Goal: Information Seeking & Learning: Learn about a topic

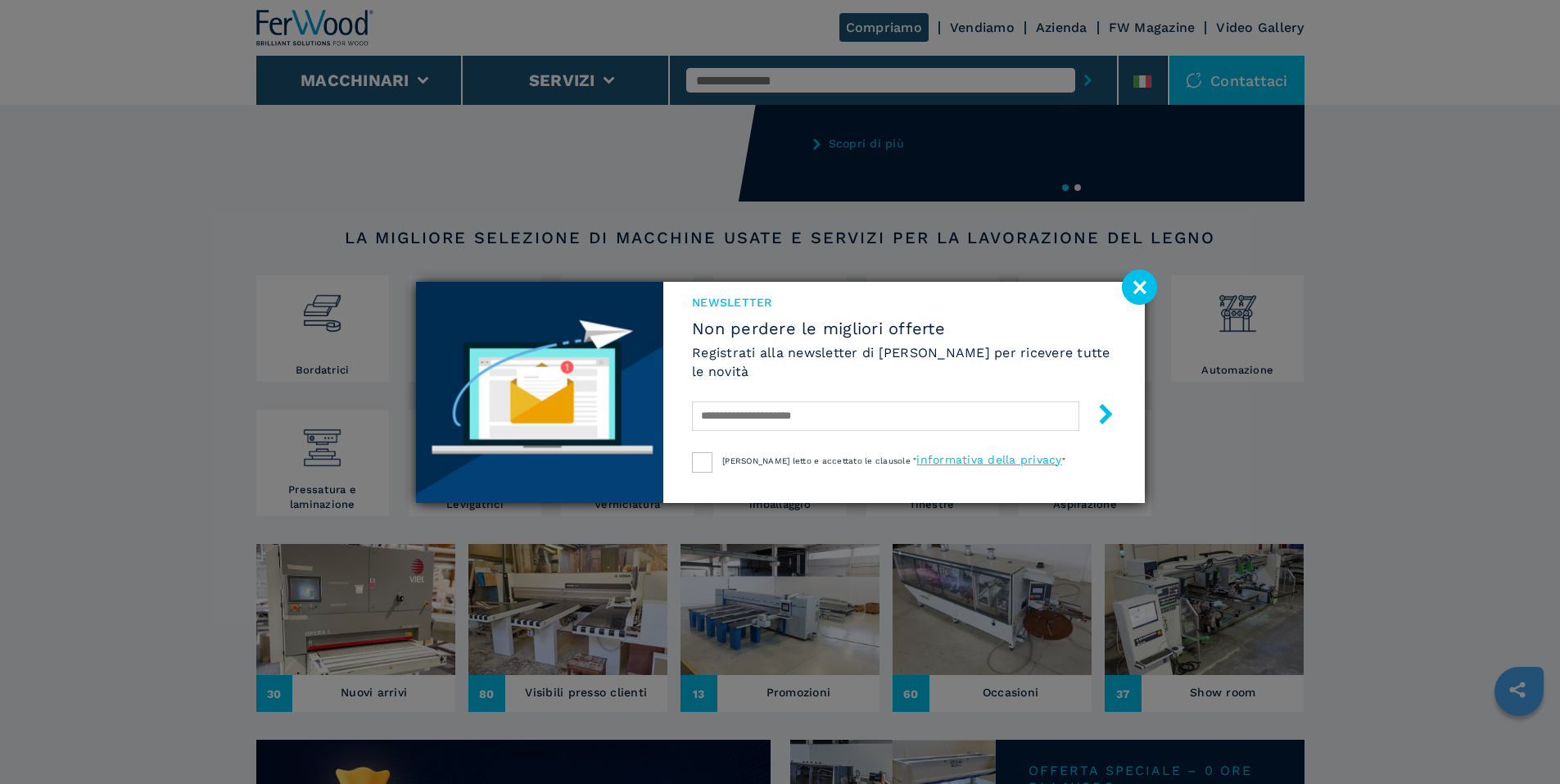
scroll to position [169, 0]
click at [1137, 290] on image at bounding box center [1139, 287] width 35 height 35
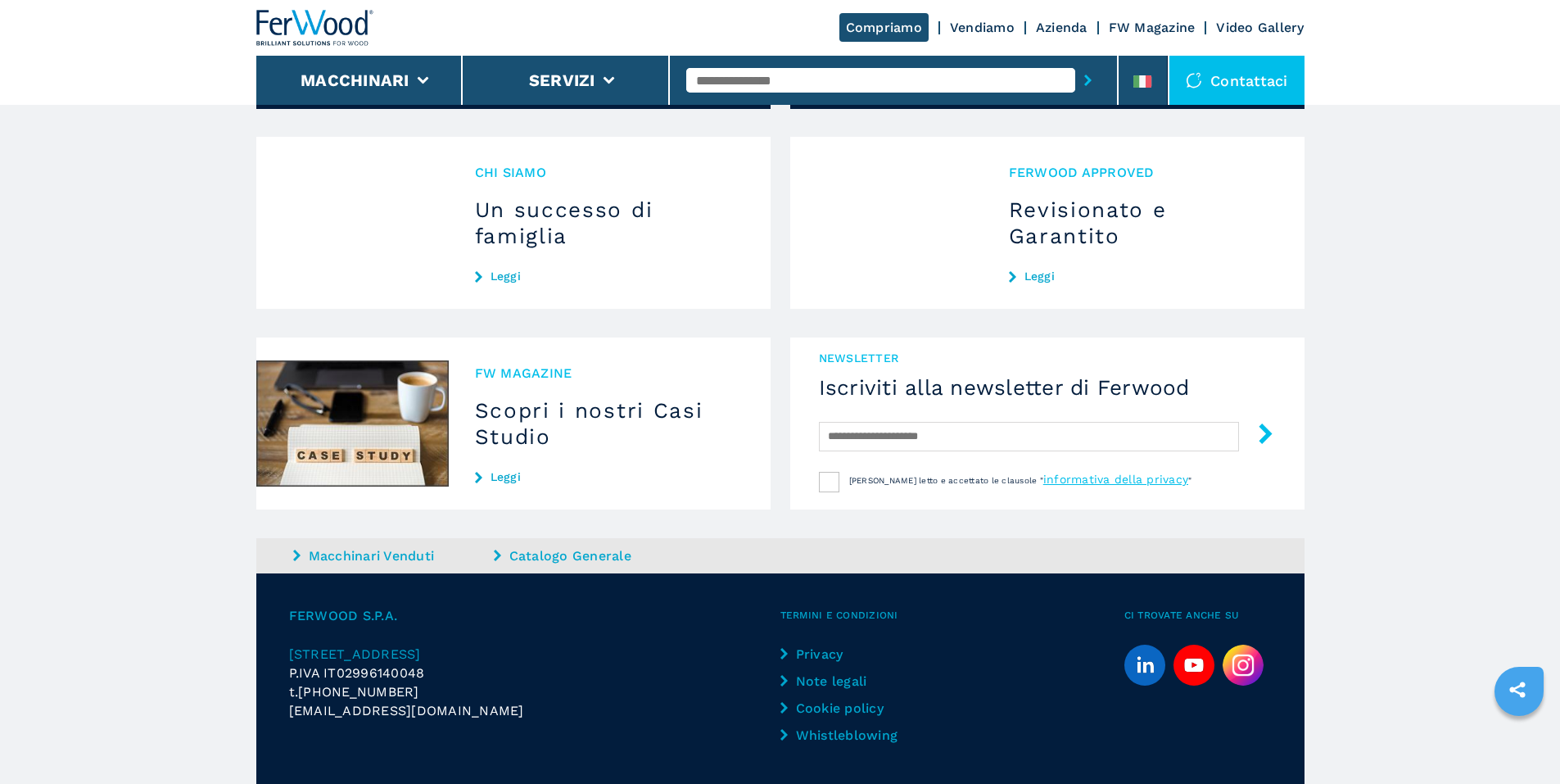
scroll to position [1501, 0]
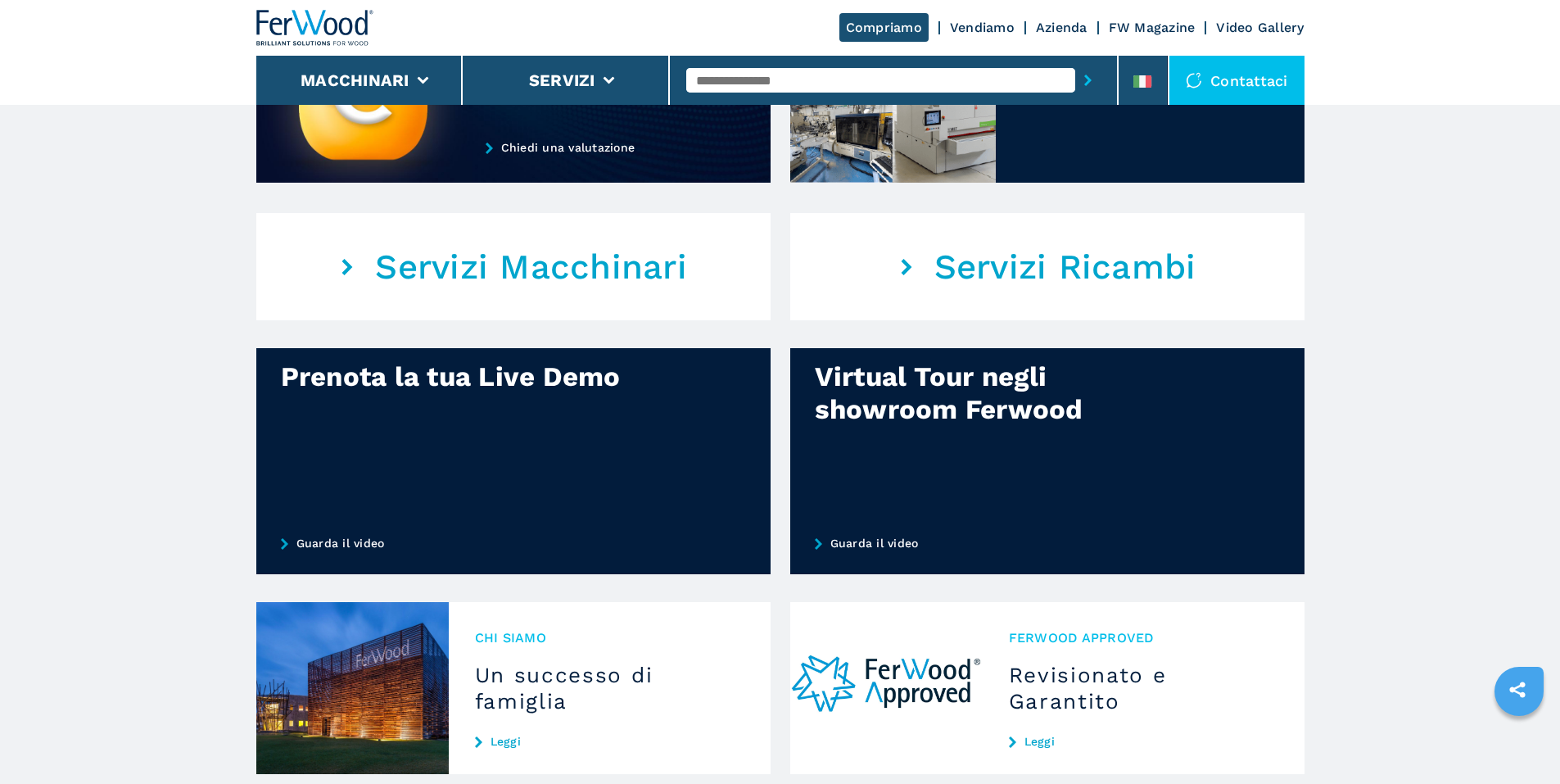
scroll to position [951, 0]
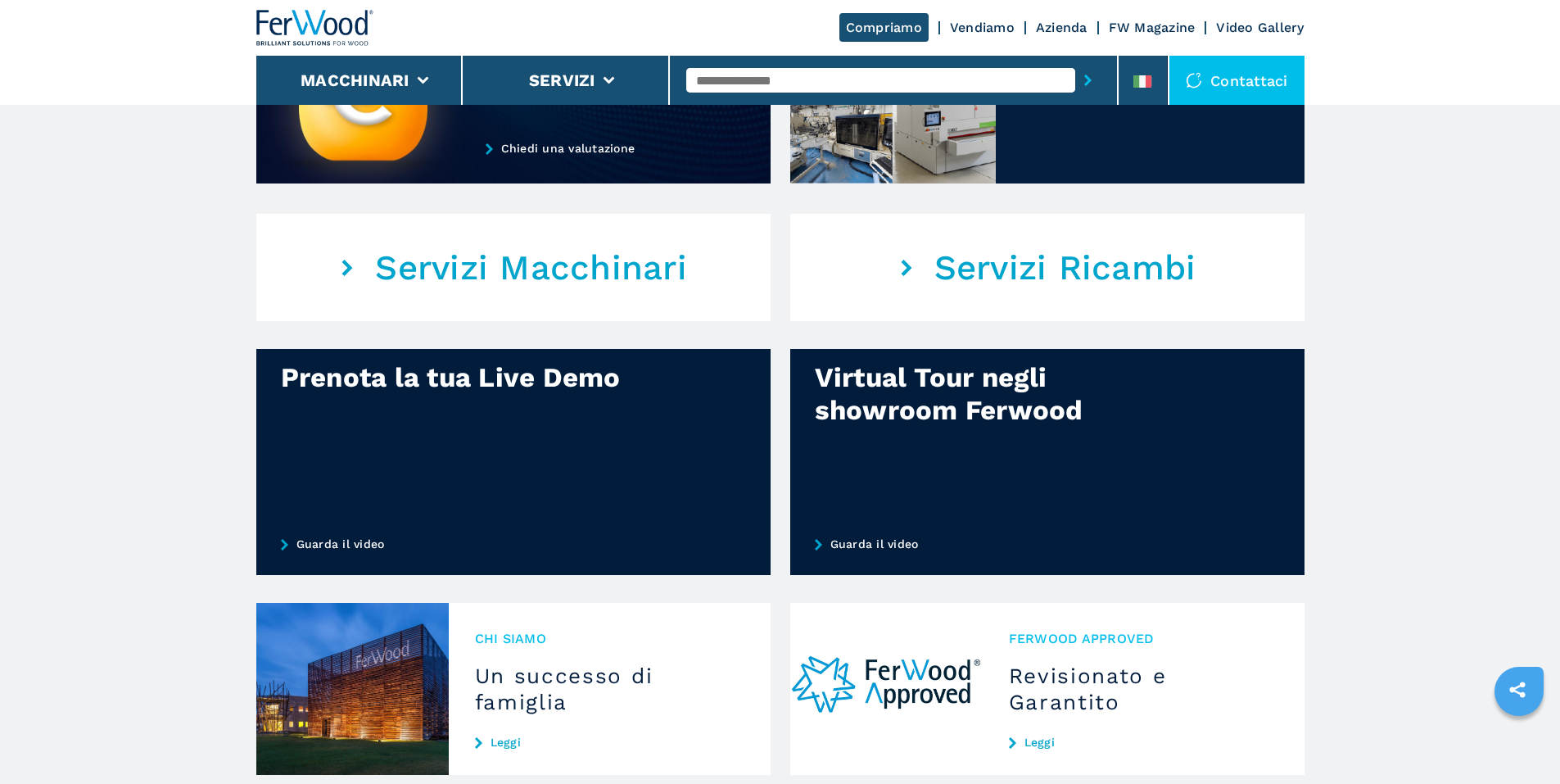
click at [1064, 26] on link "Azienda" at bounding box center [1062, 27] width 52 height 16
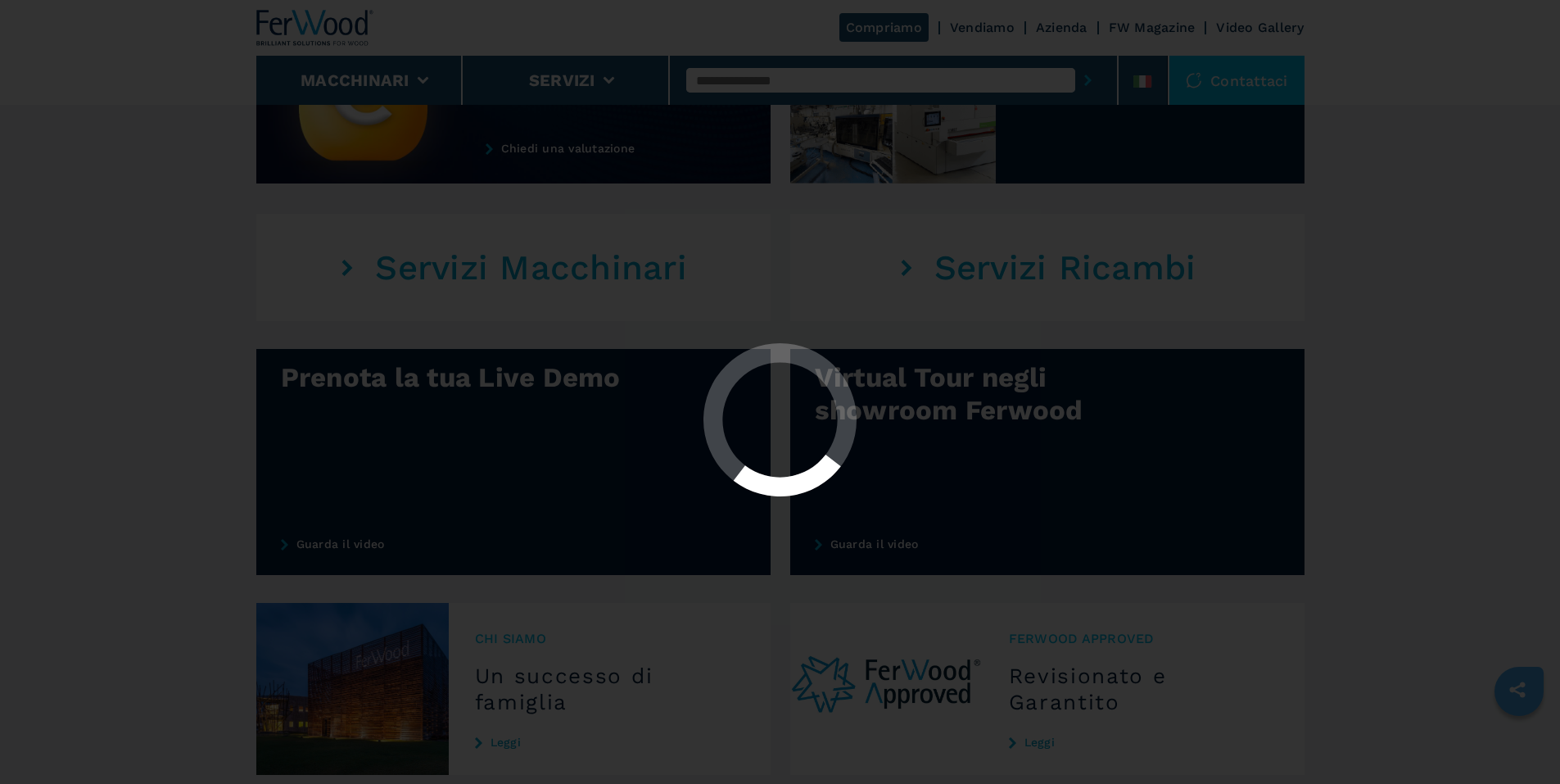
click at [1064, 26] on div at bounding box center [780, 392] width 1560 height 784
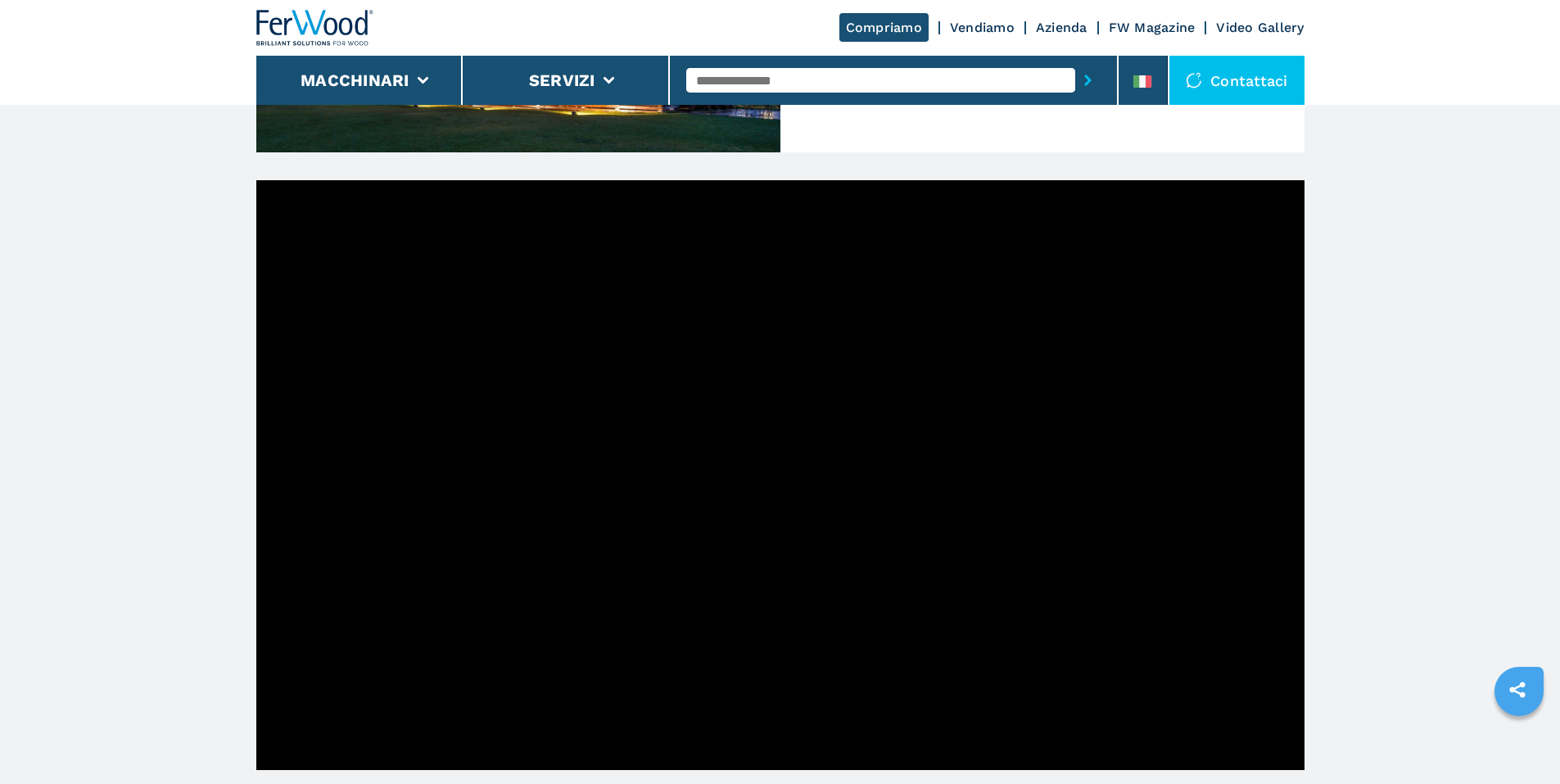
scroll to position [417, 0]
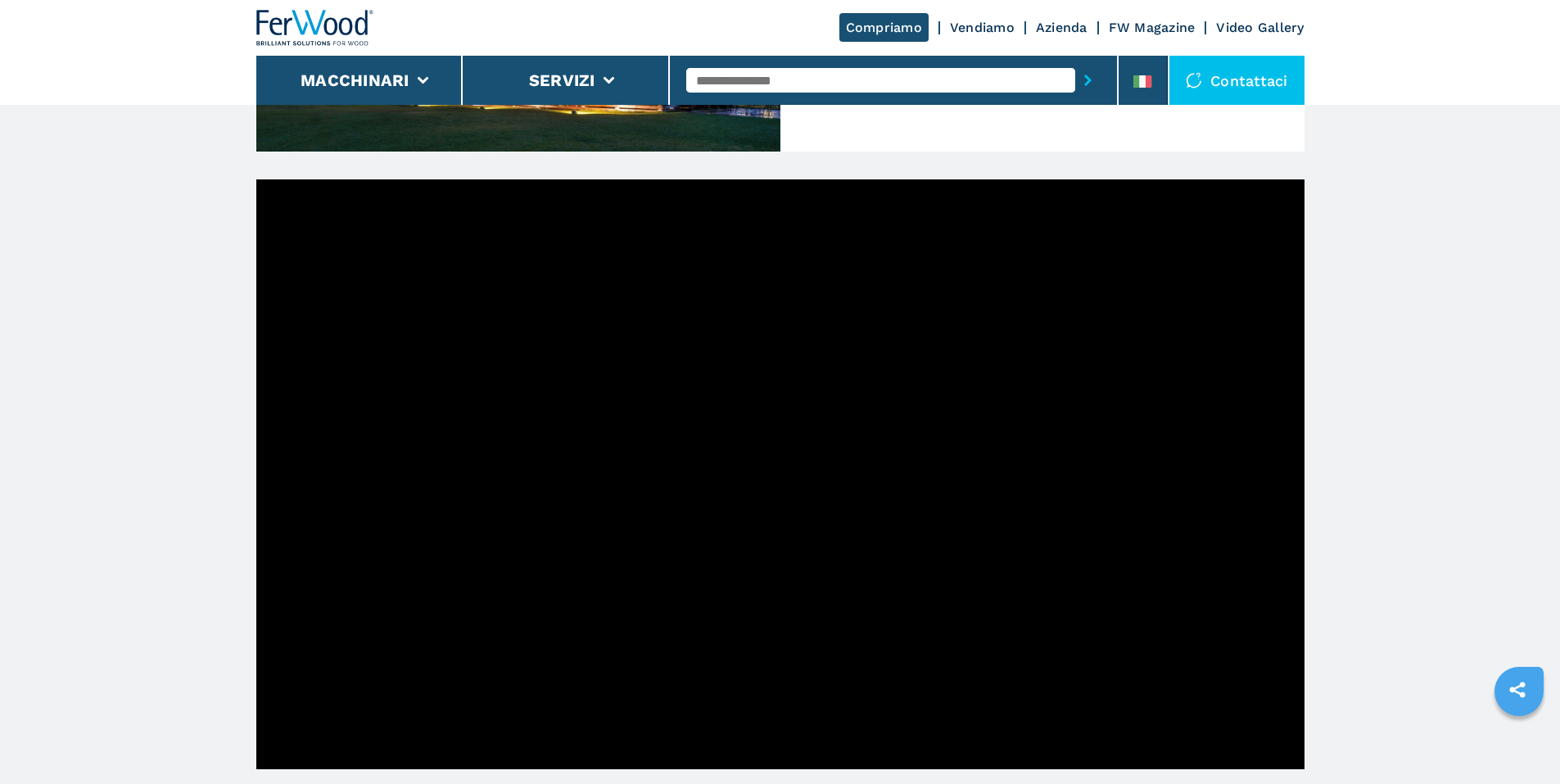
click at [1053, 22] on link "Azienda" at bounding box center [1062, 27] width 52 height 16
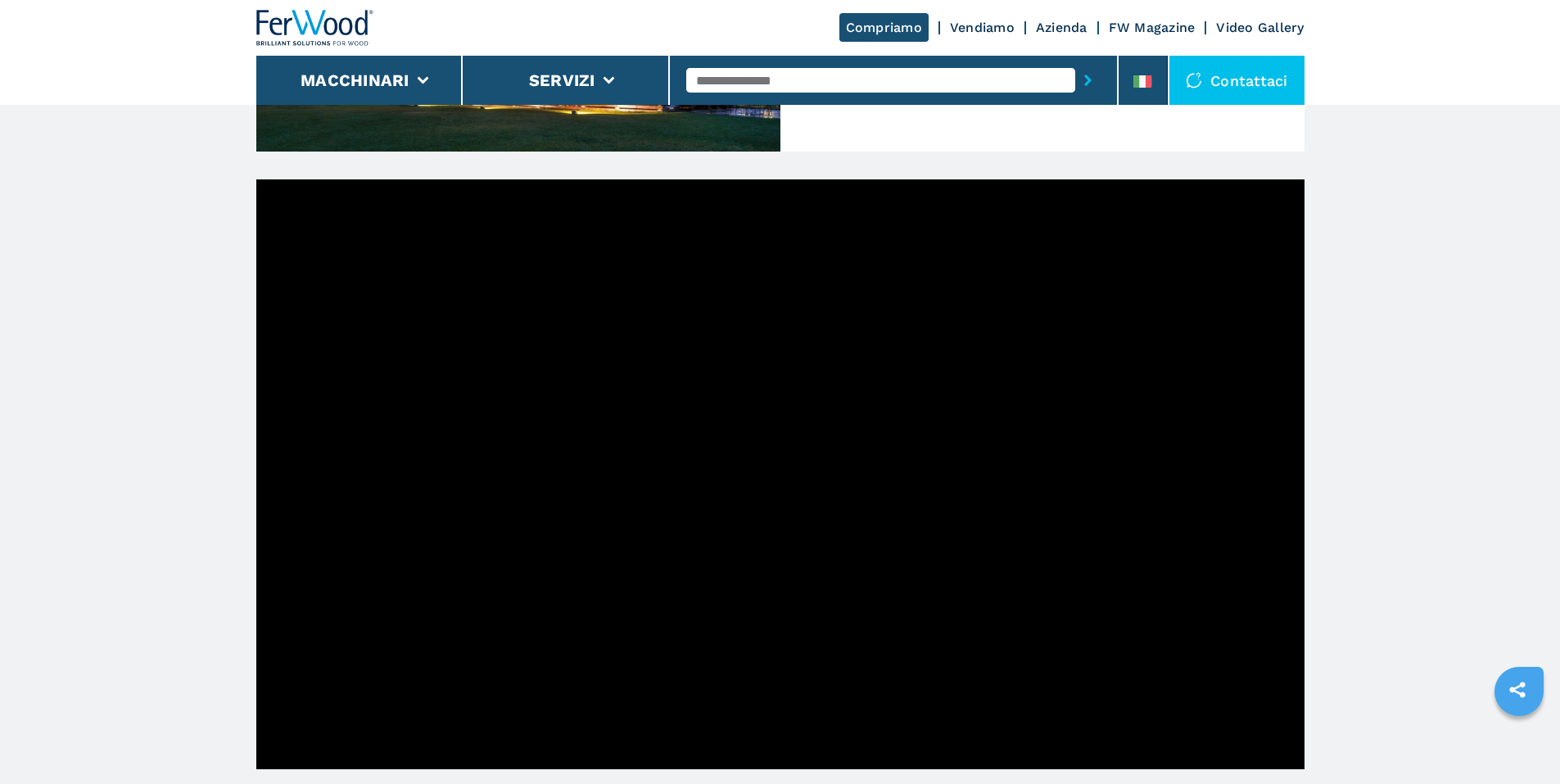
click at [1050, 29] on link "Azienda" at bounding box center [1062, 27] width 52 height 16
click at [964, 30] on link "Vendiamo" at bounding box center [982, 27] width 65 height 16
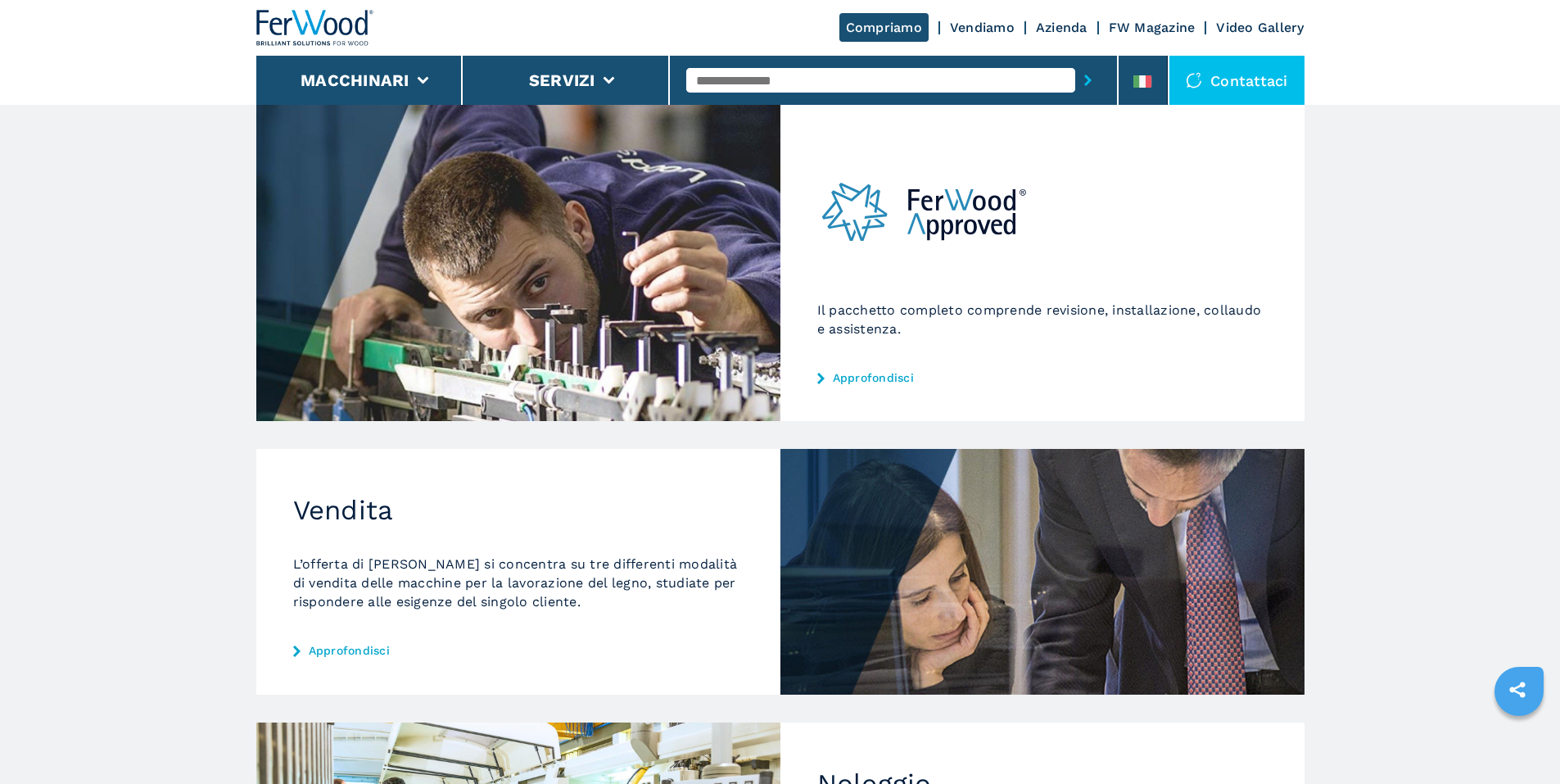
scroll to position [199, 0]
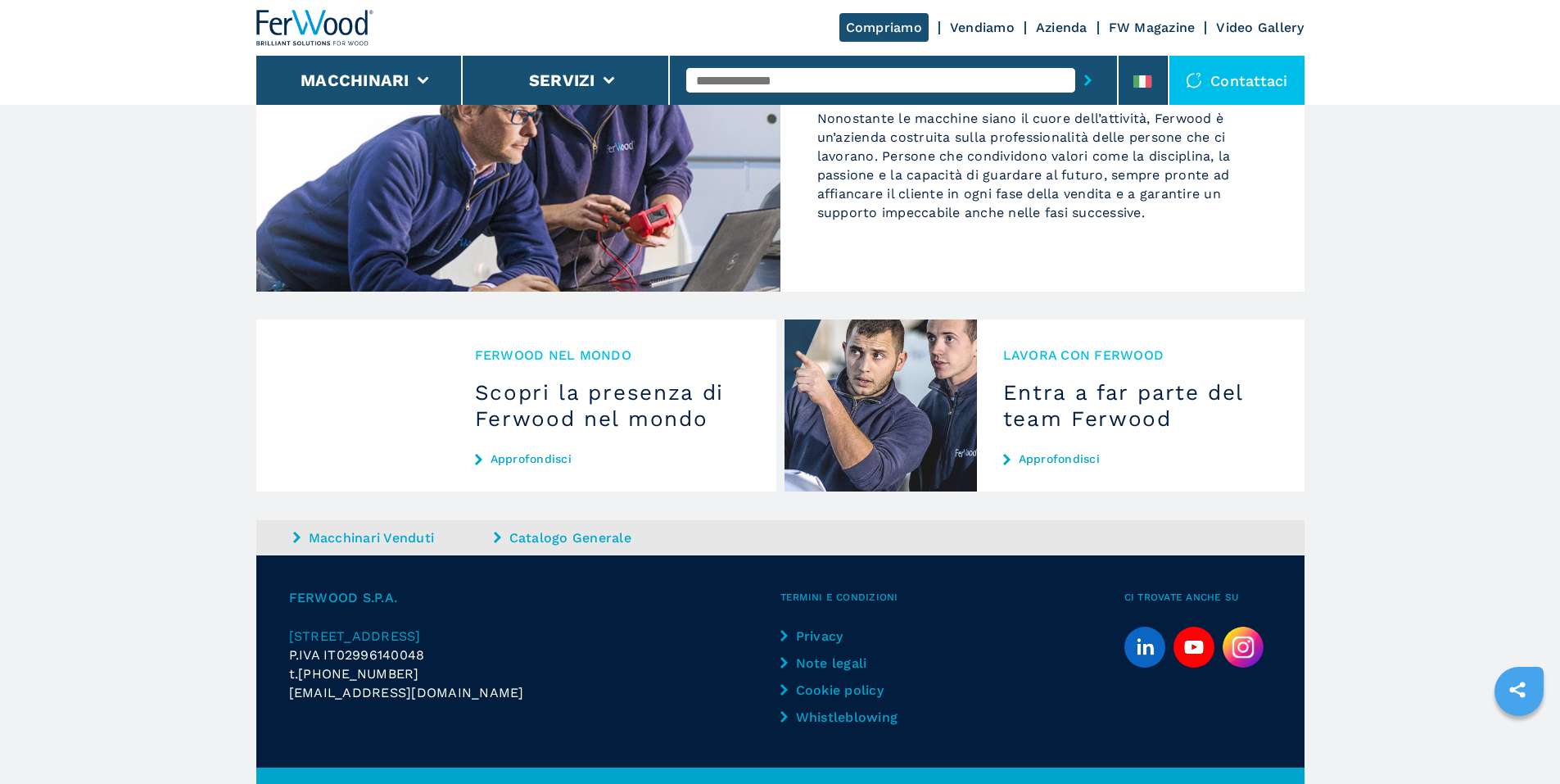
scroll to position [1524, 0]
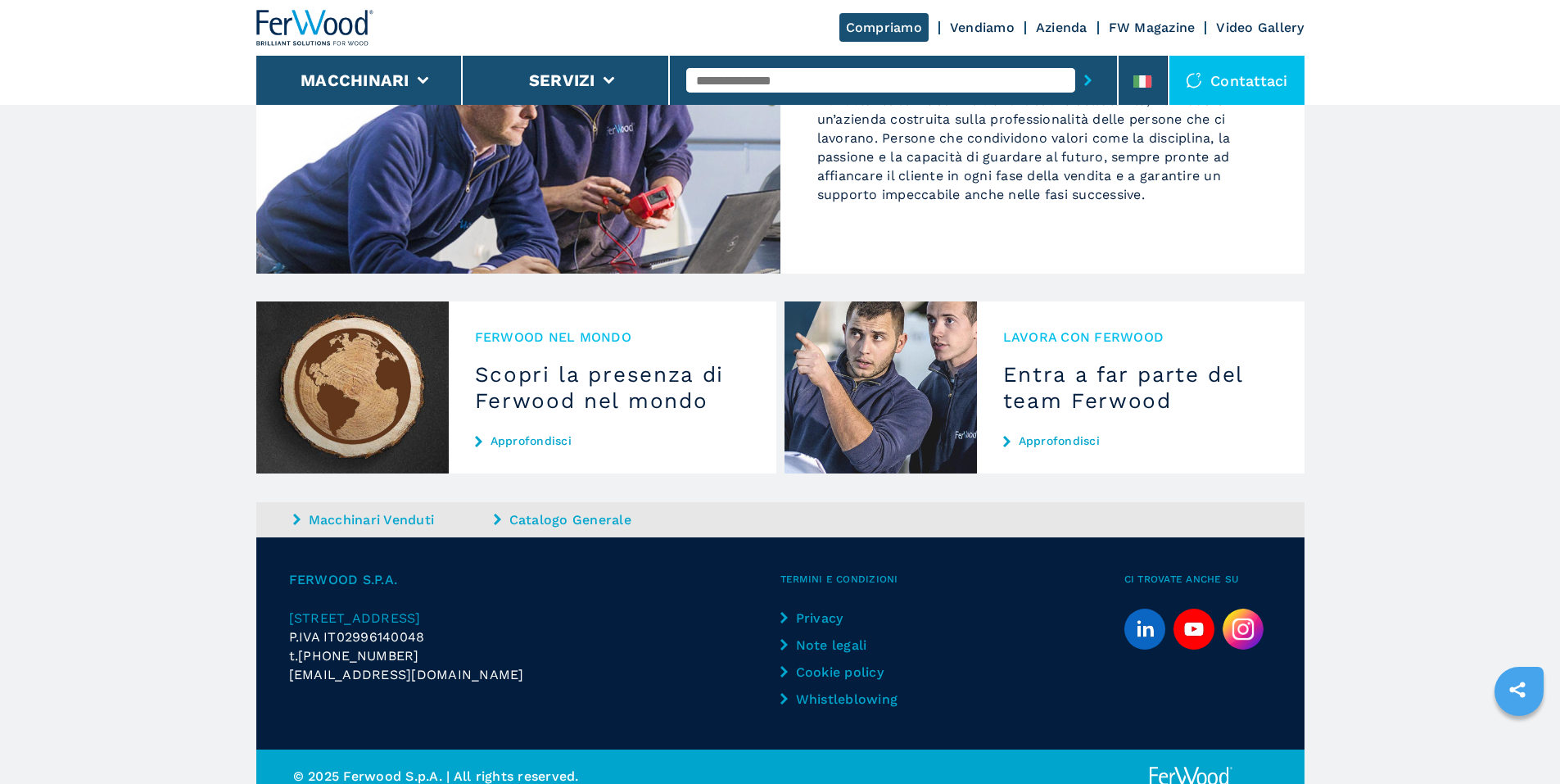
click at [1142, 608] on icon "linkedin" at bounding box center [1144, 628] width 41 height 41
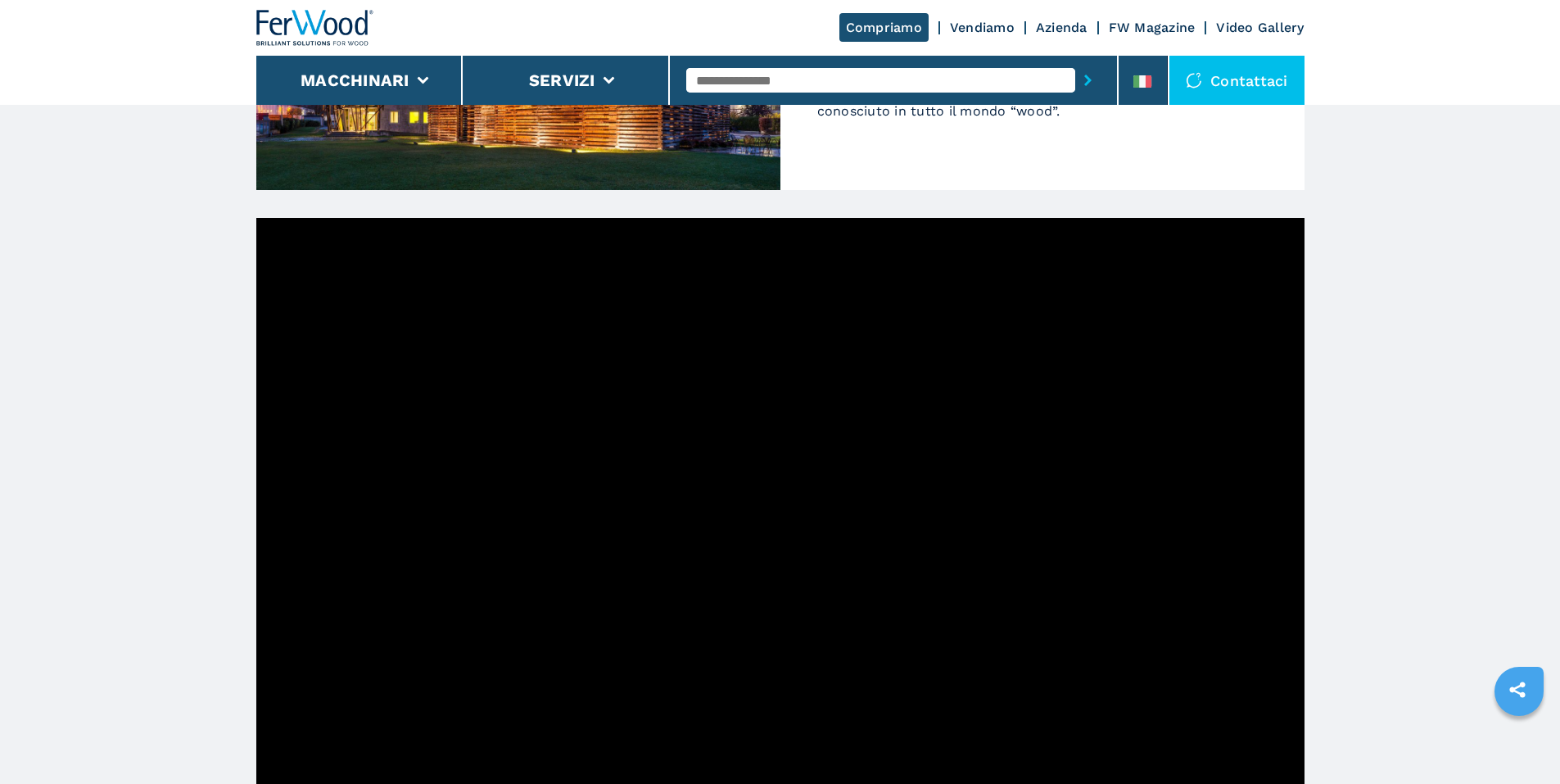
scroll to position [0, 0]
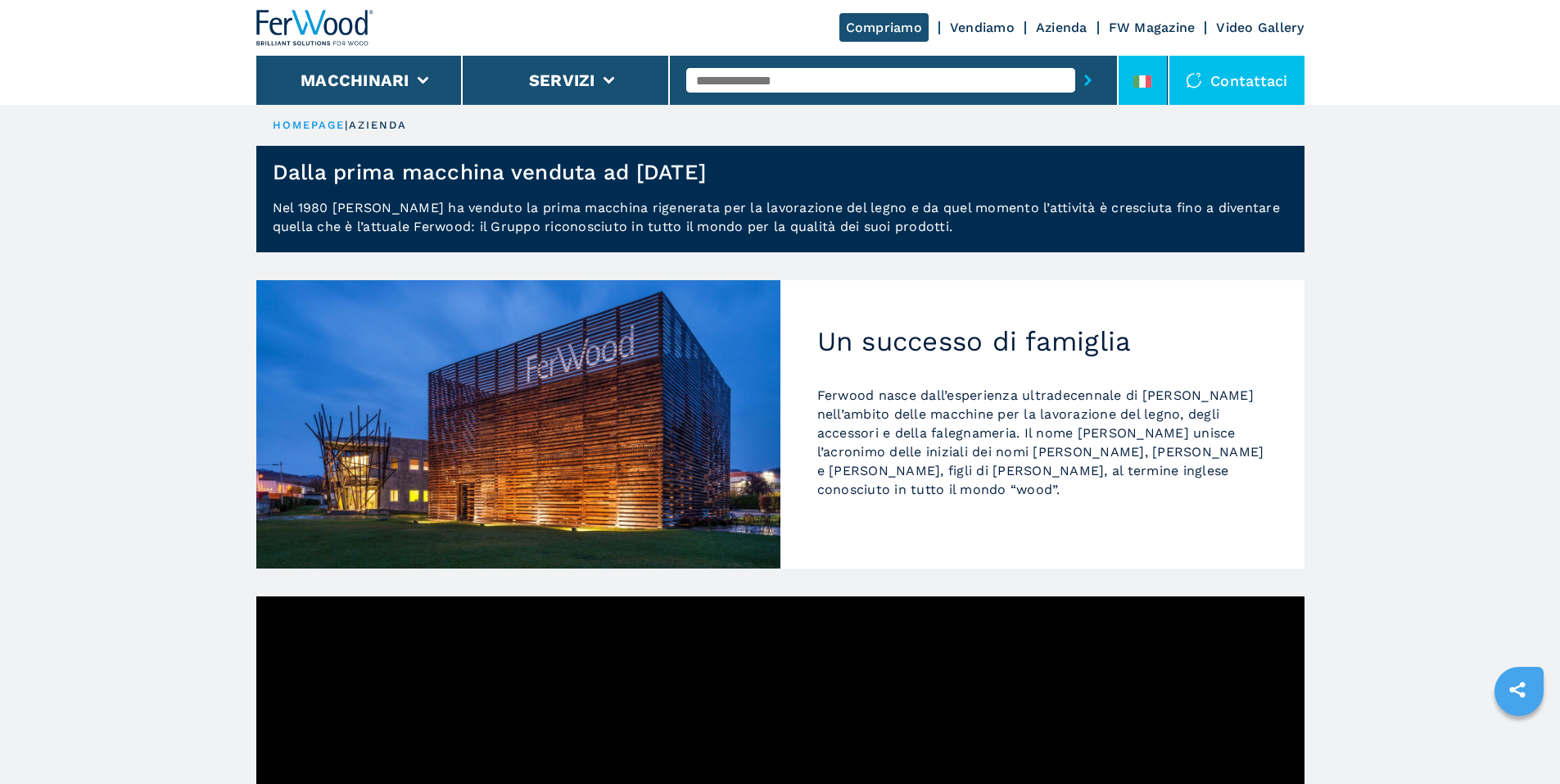
click at [1149, 85] on icon at bounding box center [1149, 81] width 7 height 13
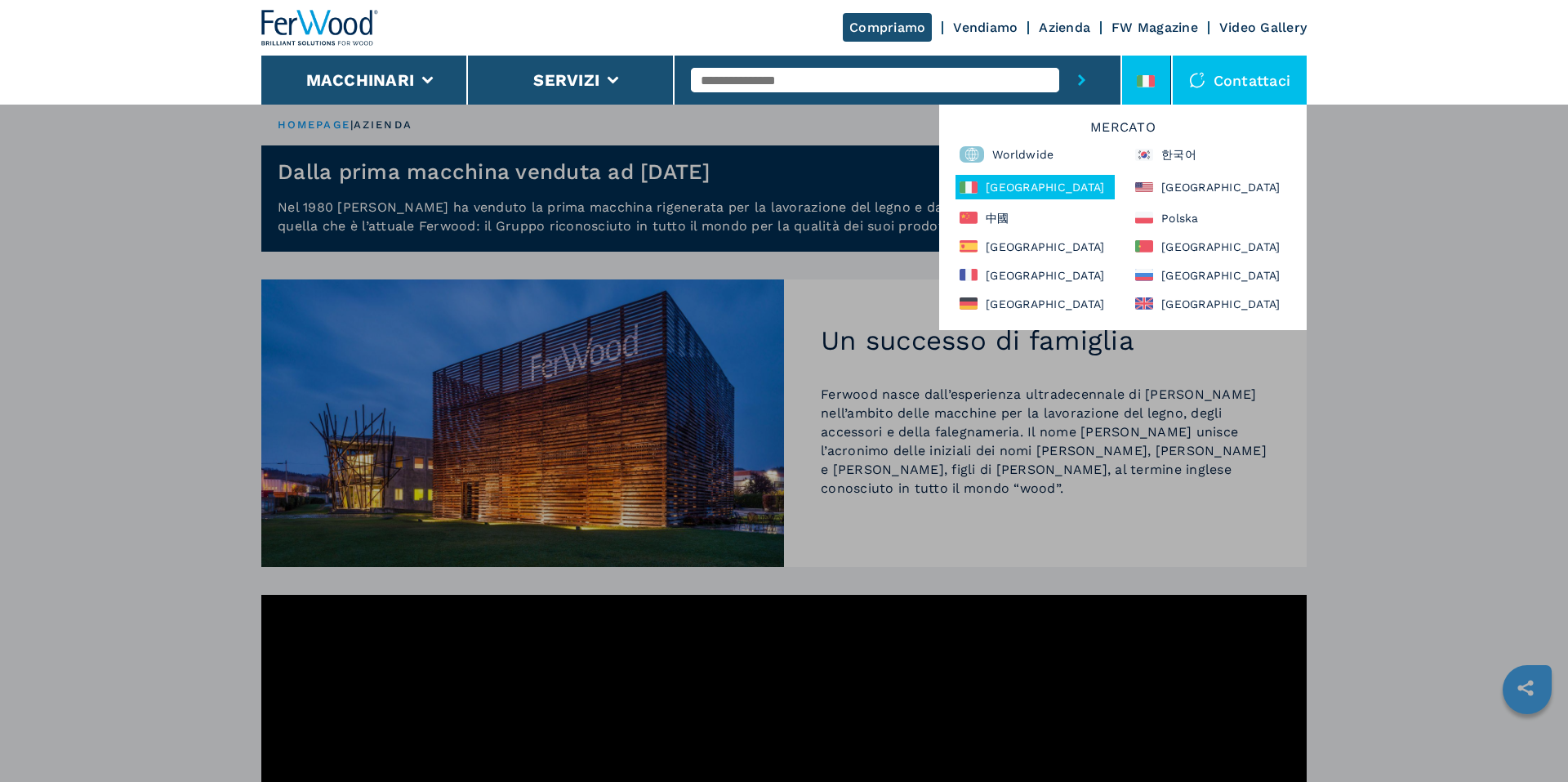
click at [1510, 283] on div "Macchinari Bordatrici Squadratrici Centro di lavoro cnc Foratrici - inseritrici…" at bounding box center [784, 495] width 1568 height 782
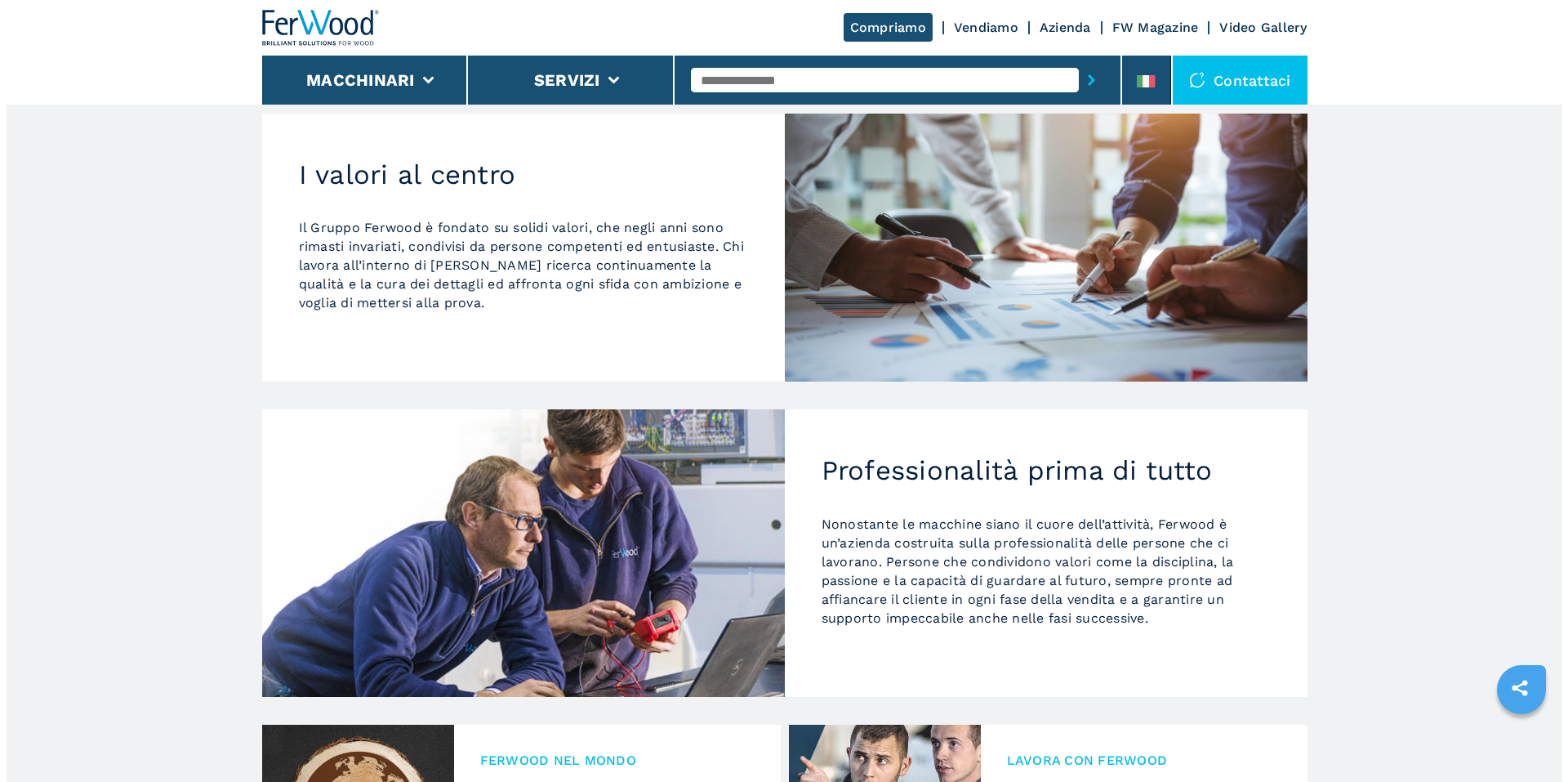
scroll to position [1031, 0]
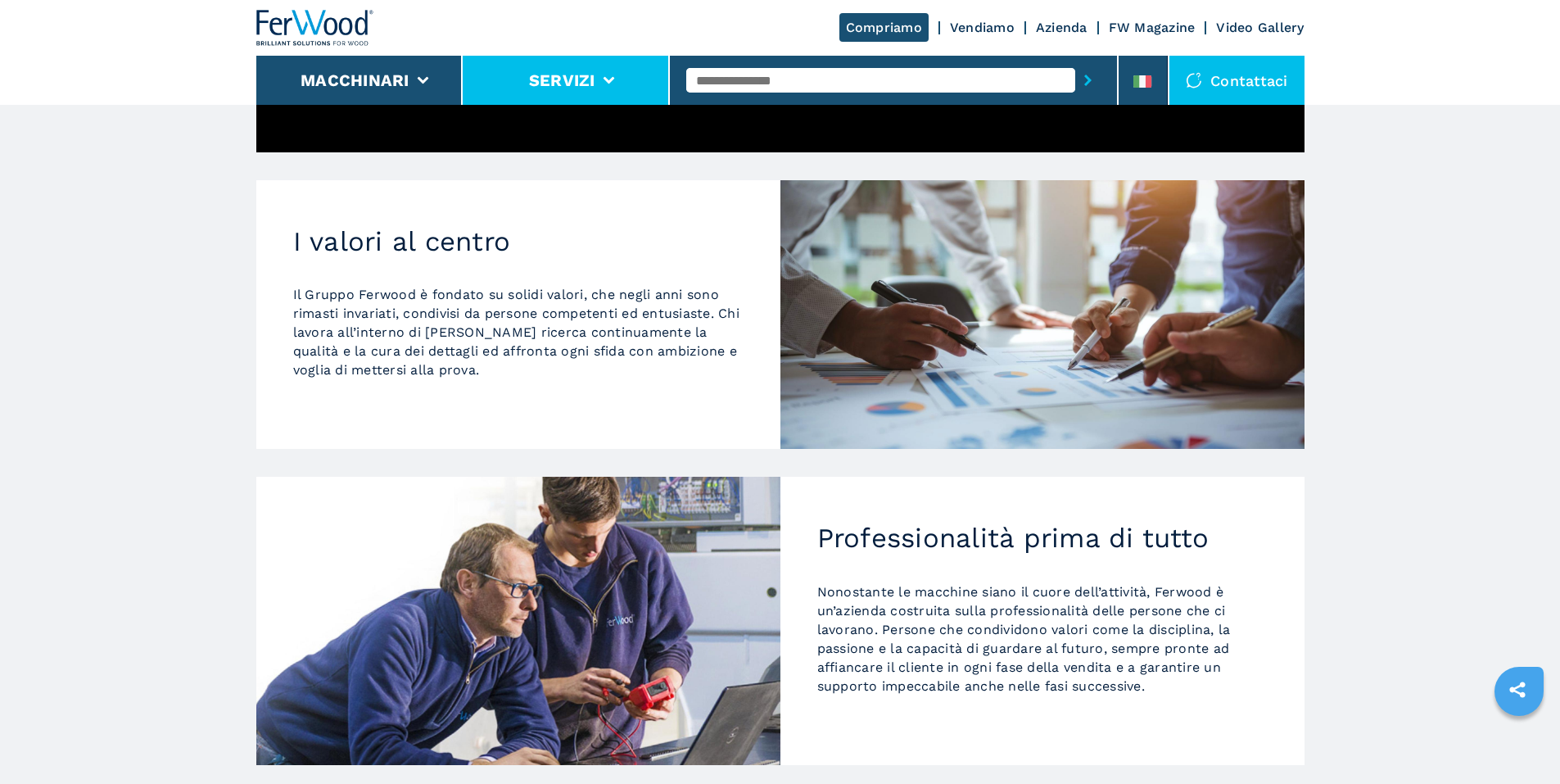
click at [554, 88] on button "Servizi" at bounding box center [562, 80] width 66 height 19
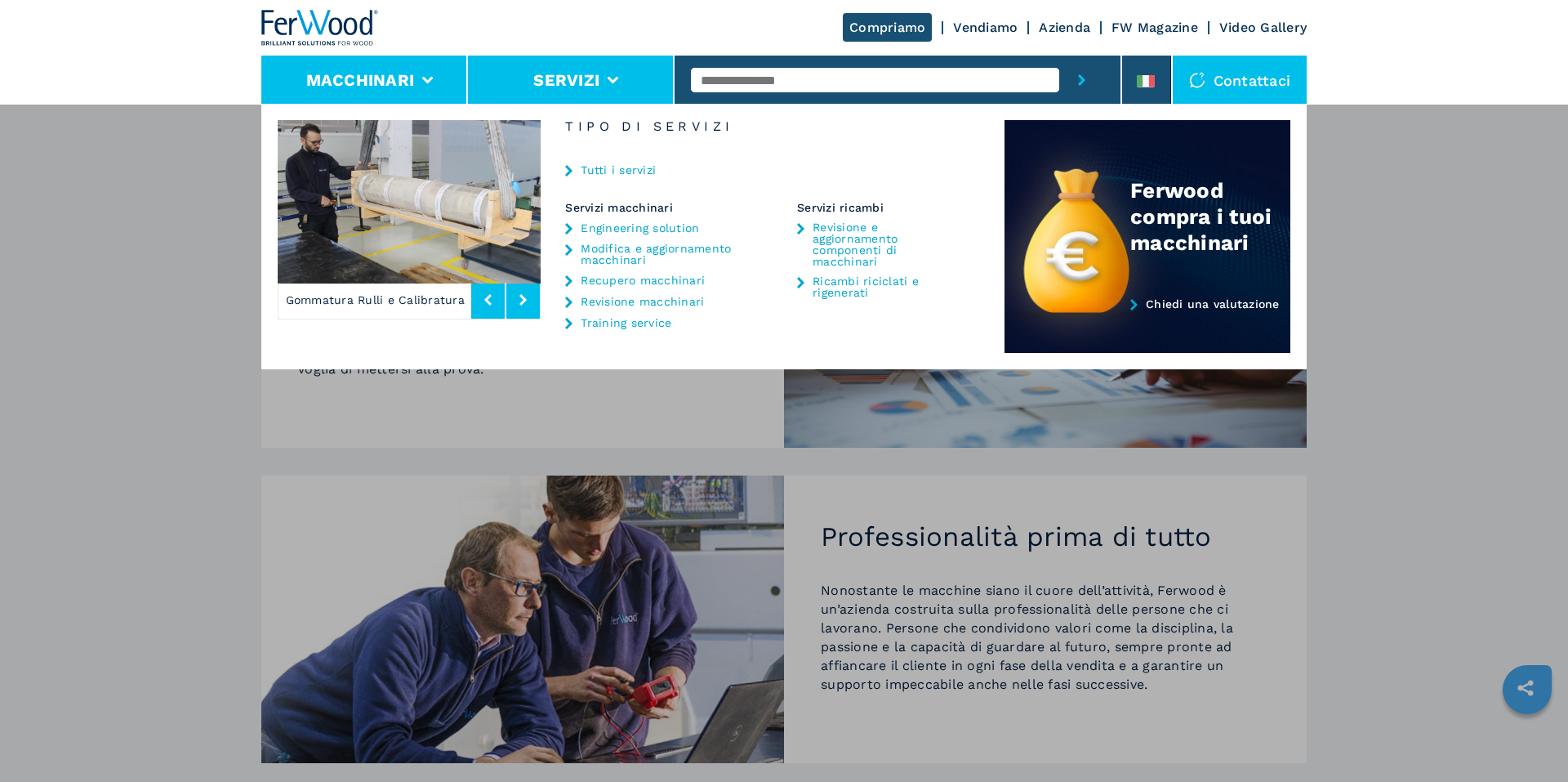
click at [348, 79] on button "Macchinari" at bounding box center [361, 79] width 109 height 19
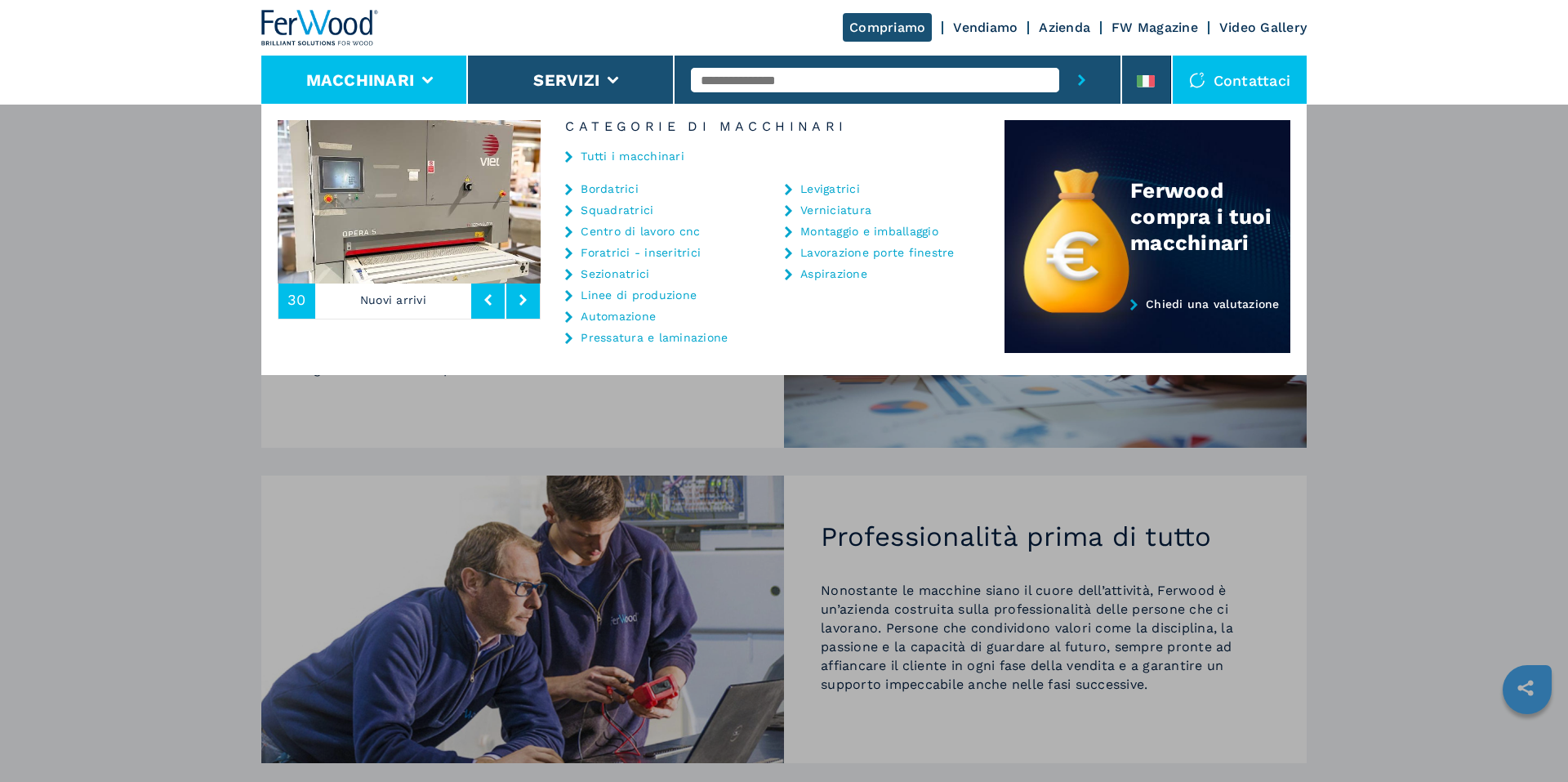
click at [1074, 78] on button "submit-button" at bounding box center [1082, 79] width 45 height 49
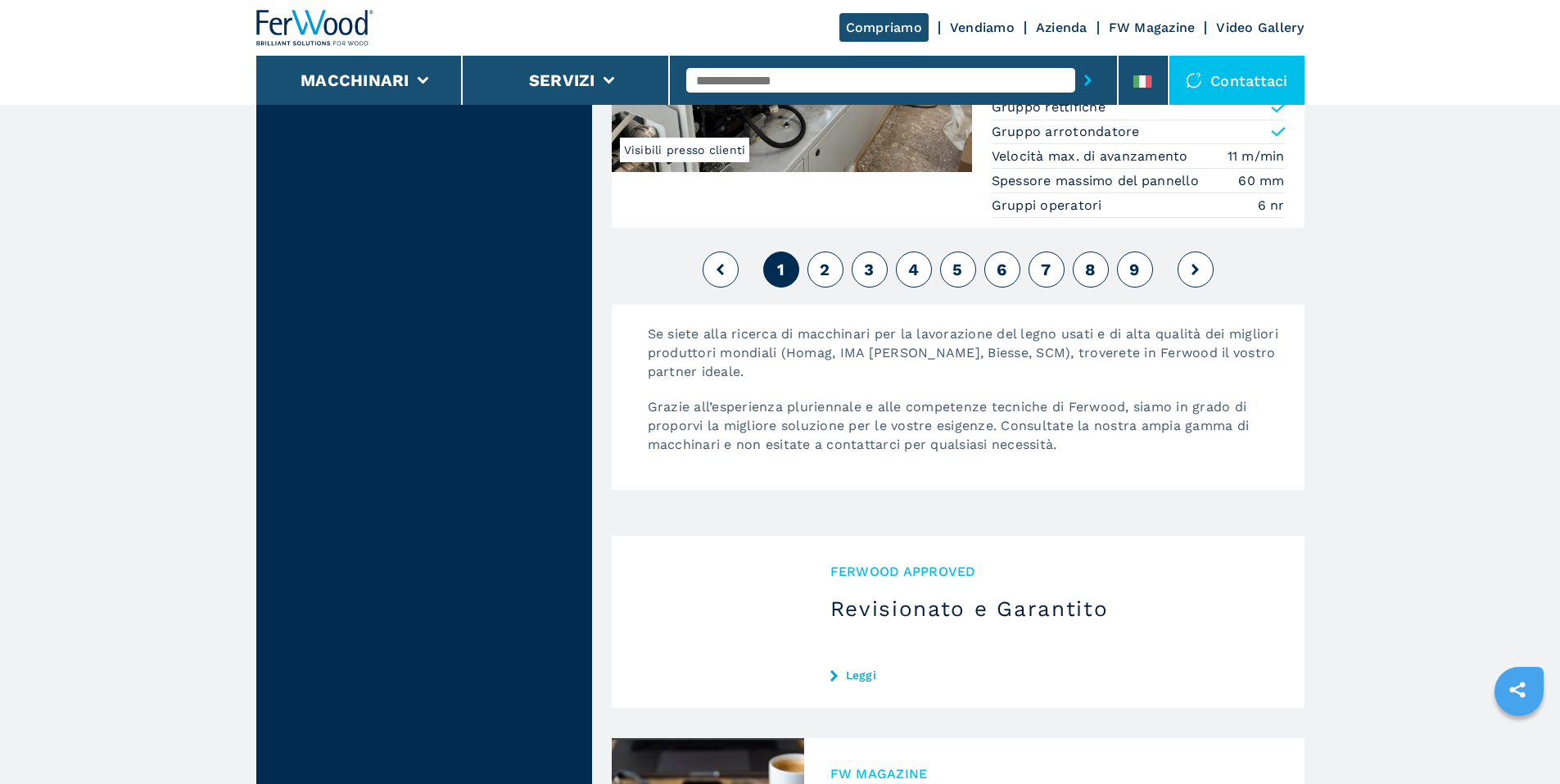
scroll to position [4053, 0]
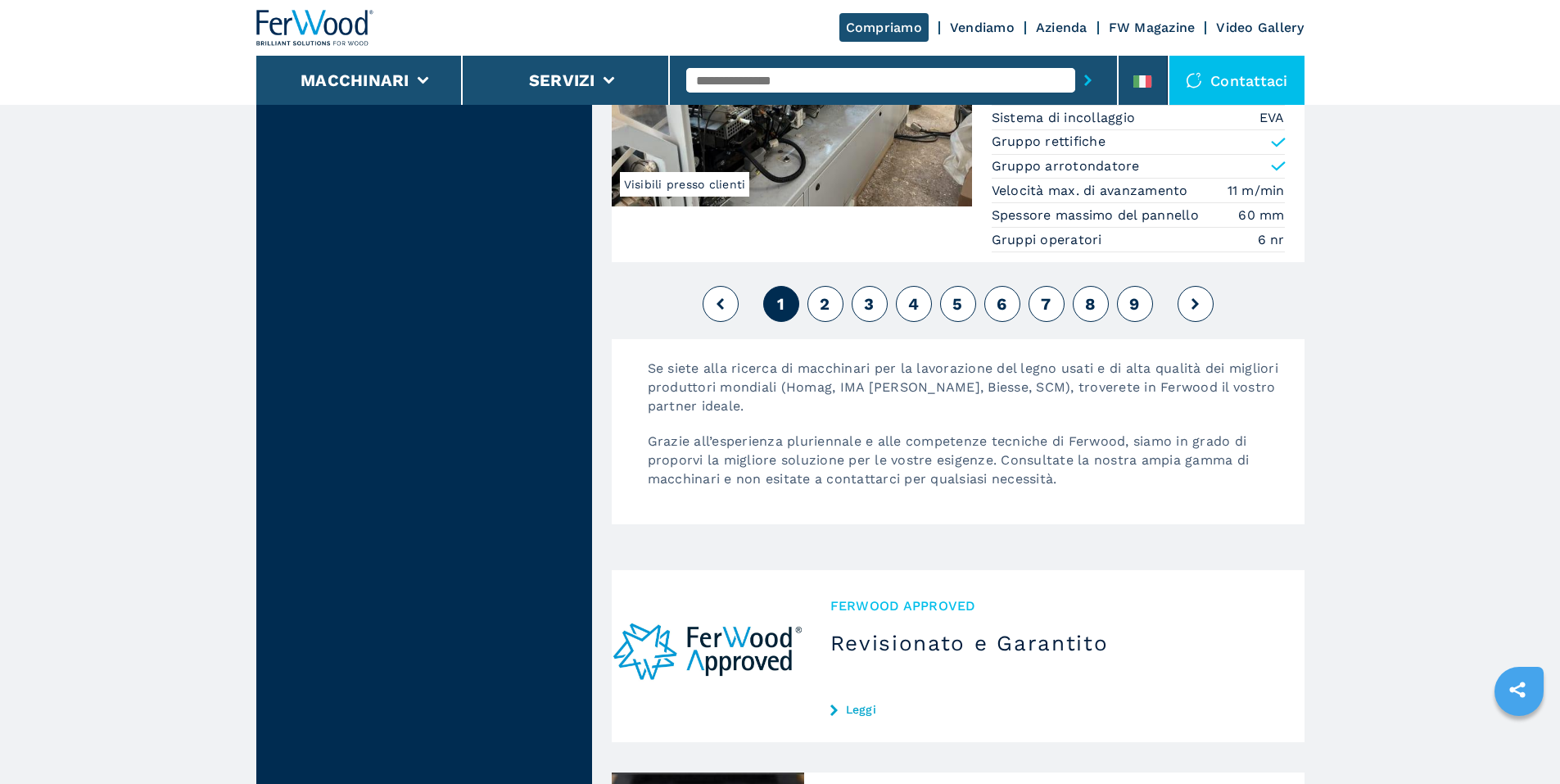
click at [980, 22] on link "Vendiamo" at bounding box center [982, 27] width 65 height 16
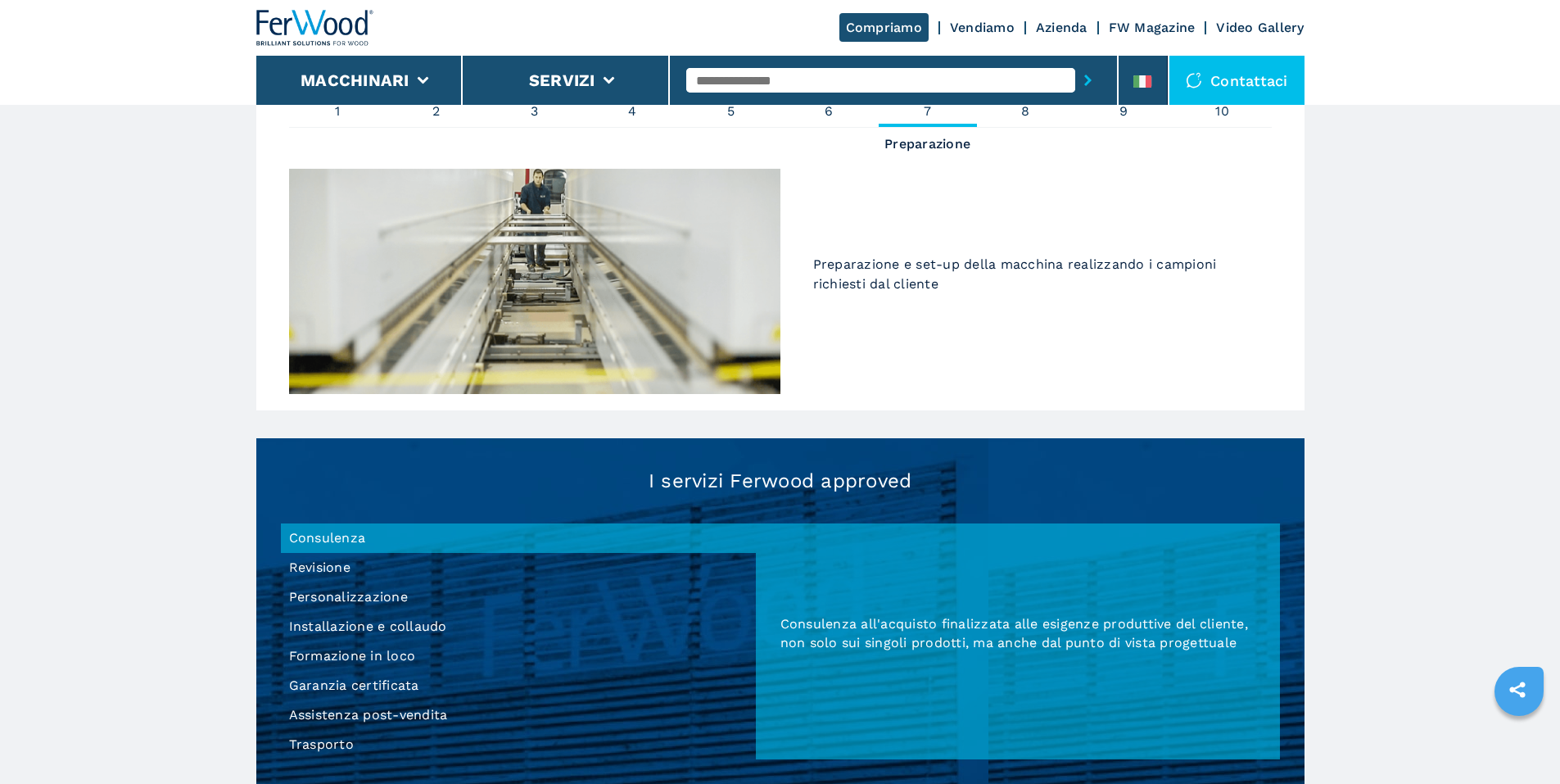
scroll to position [1483, 0]
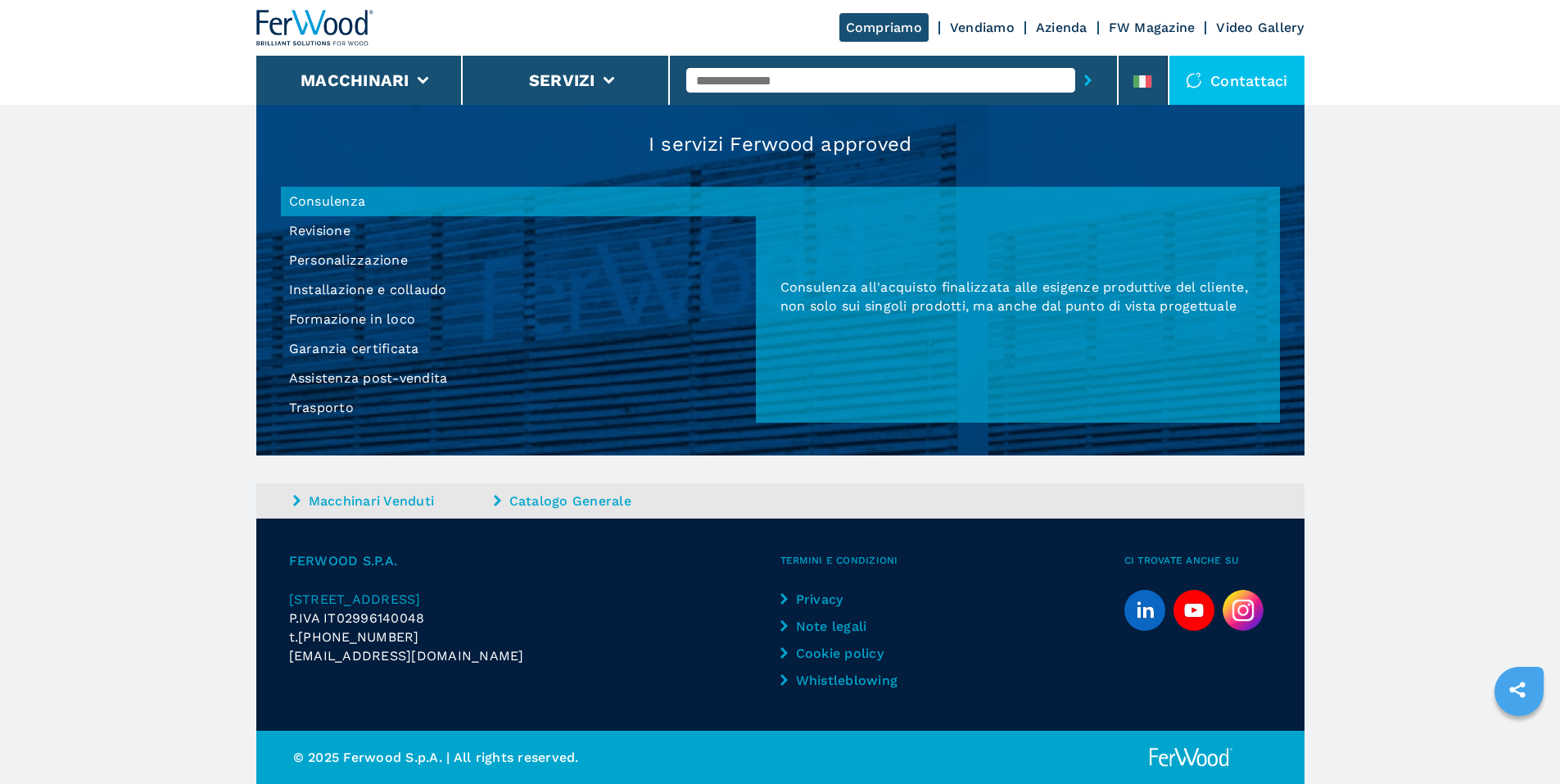
click at [302, 237] on li "Revisione" at bounding box center [518, 230] width 475 height 29
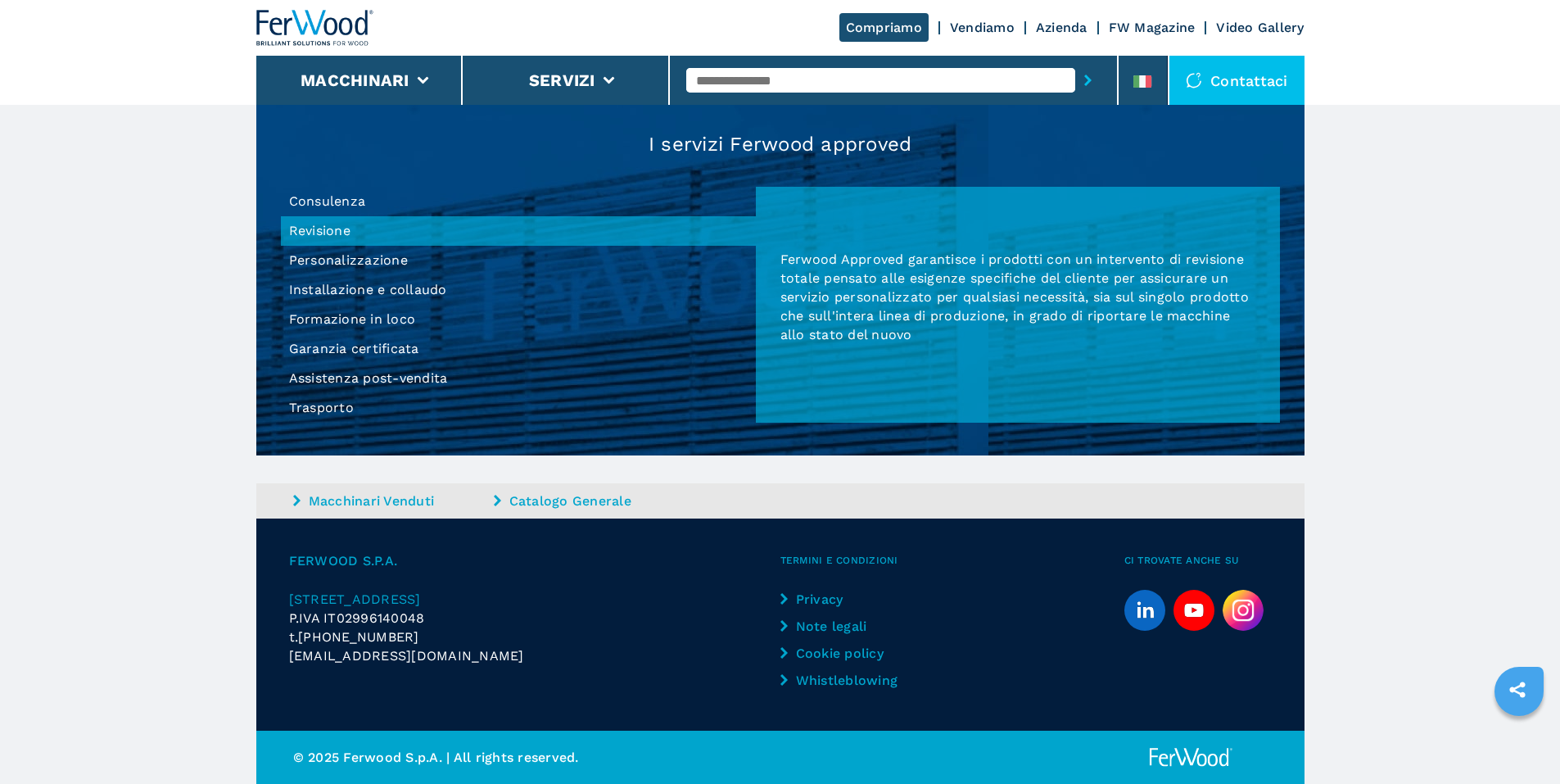
click at [302, 260] on li "Personalizzazione" at bounding box center [518, 260] width 475 height 29
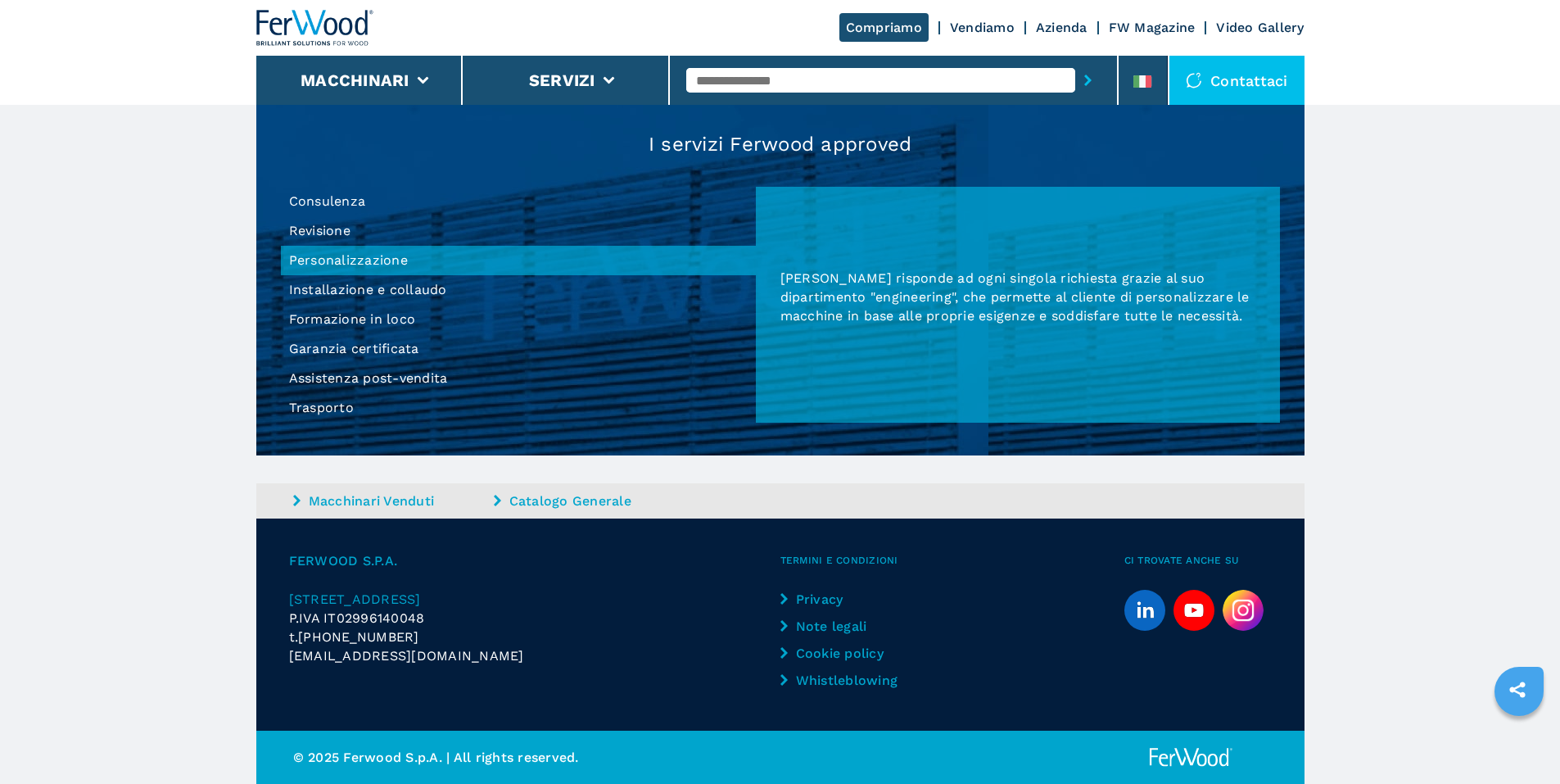
click at [304, 281] on li "Installazione e collaudo" at bounding box center [518, 290] width 475 height 29
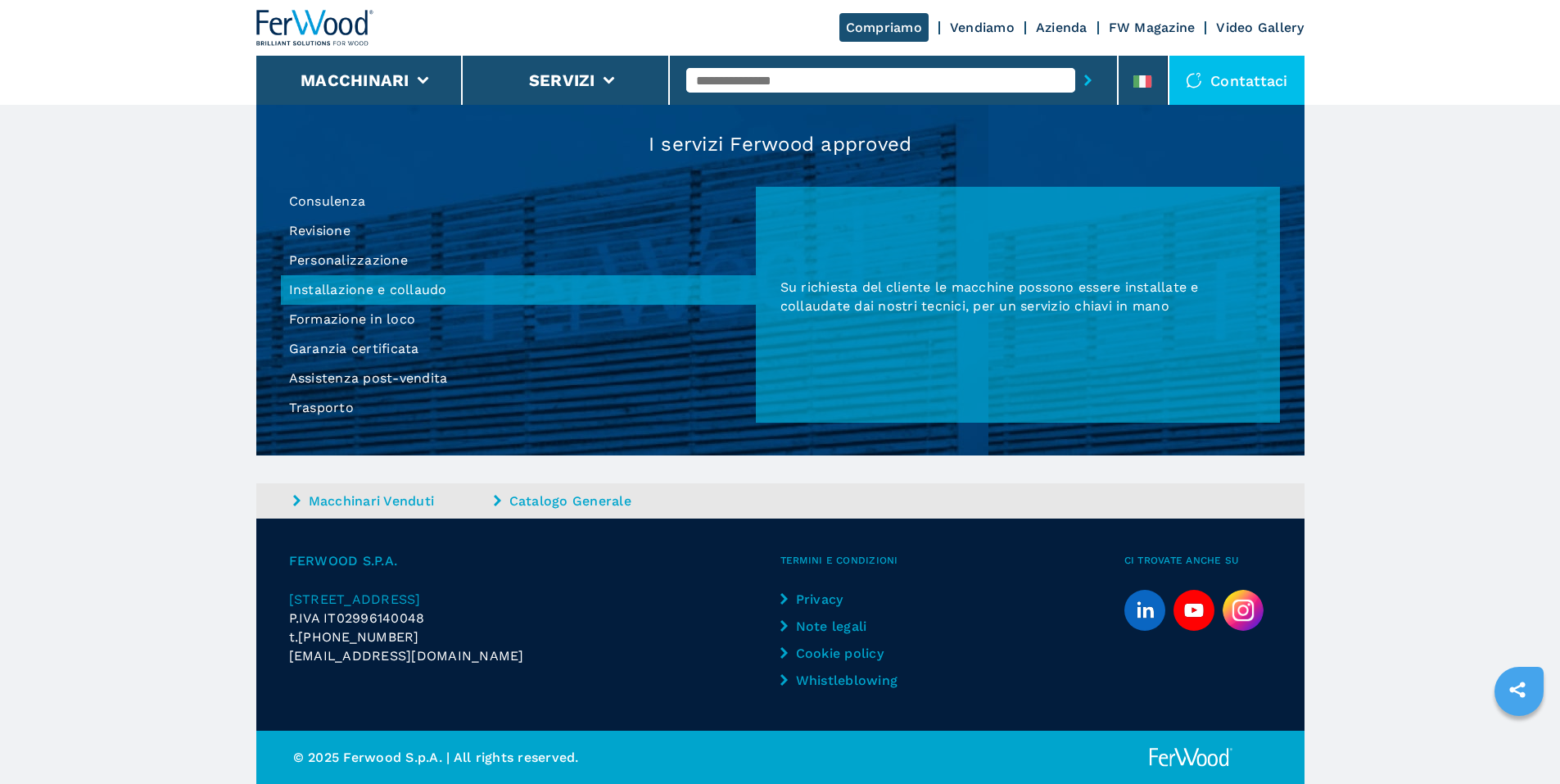
click at [324, 325] on li "Formazione in loco" at bounding box center [518, 319] width 475 height 29
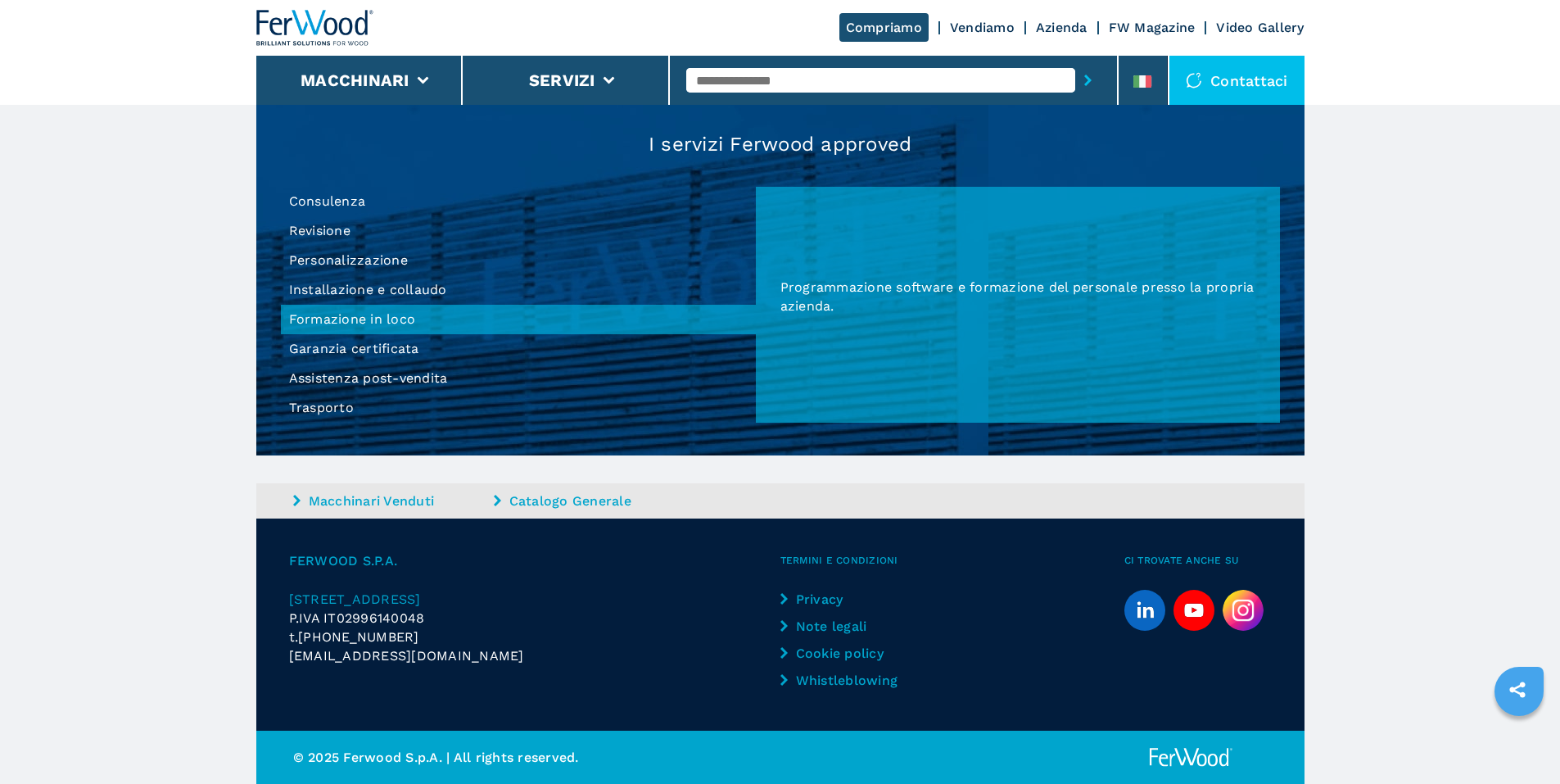
click at [340, 358] on li "Garanzia certificata" at bounding box center [518, 348] width 475 height 29
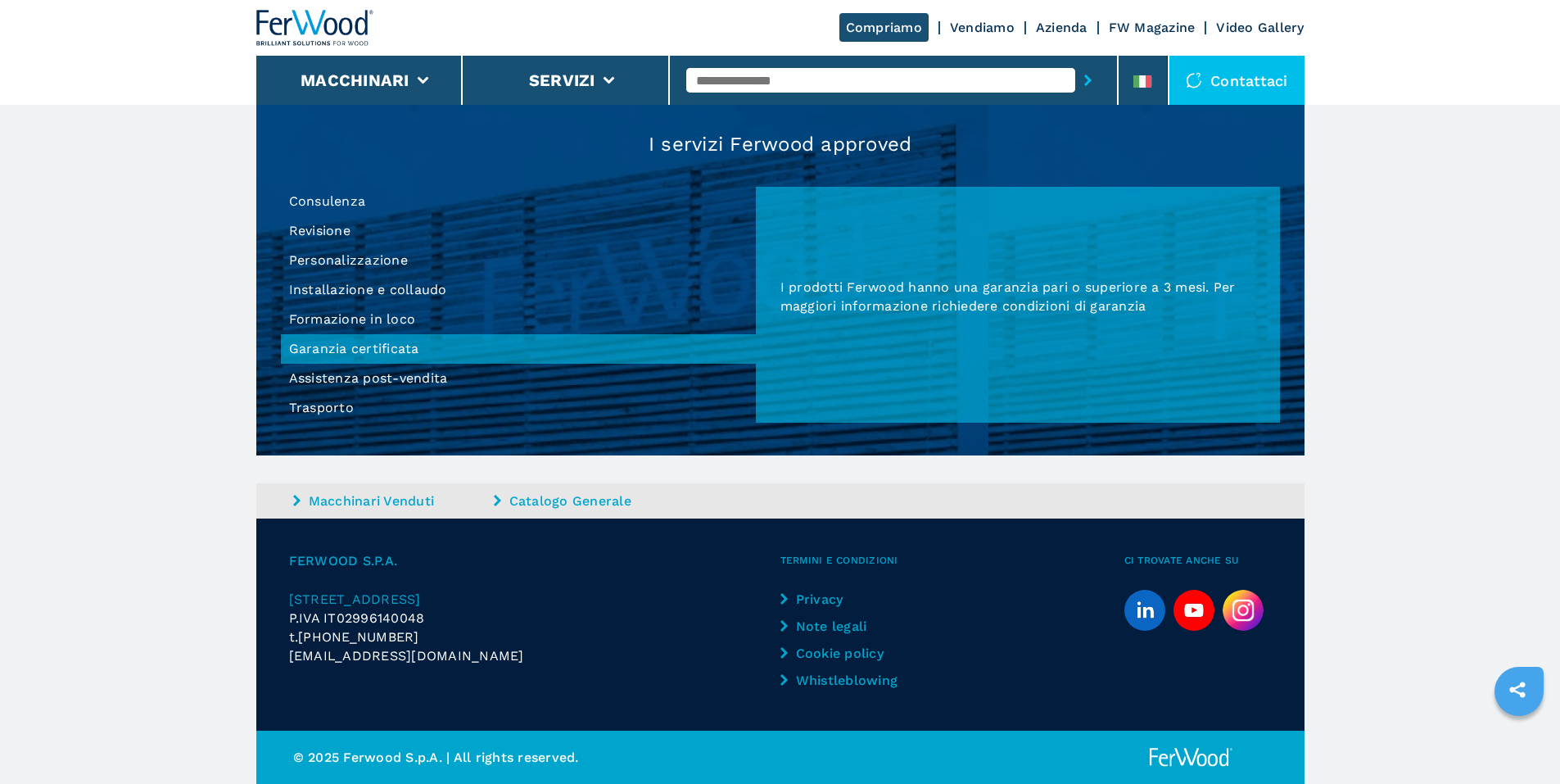
click at [355, 384] on li "Assistenza post-vendita" at bounding box center [518, 378] width 475 height 29
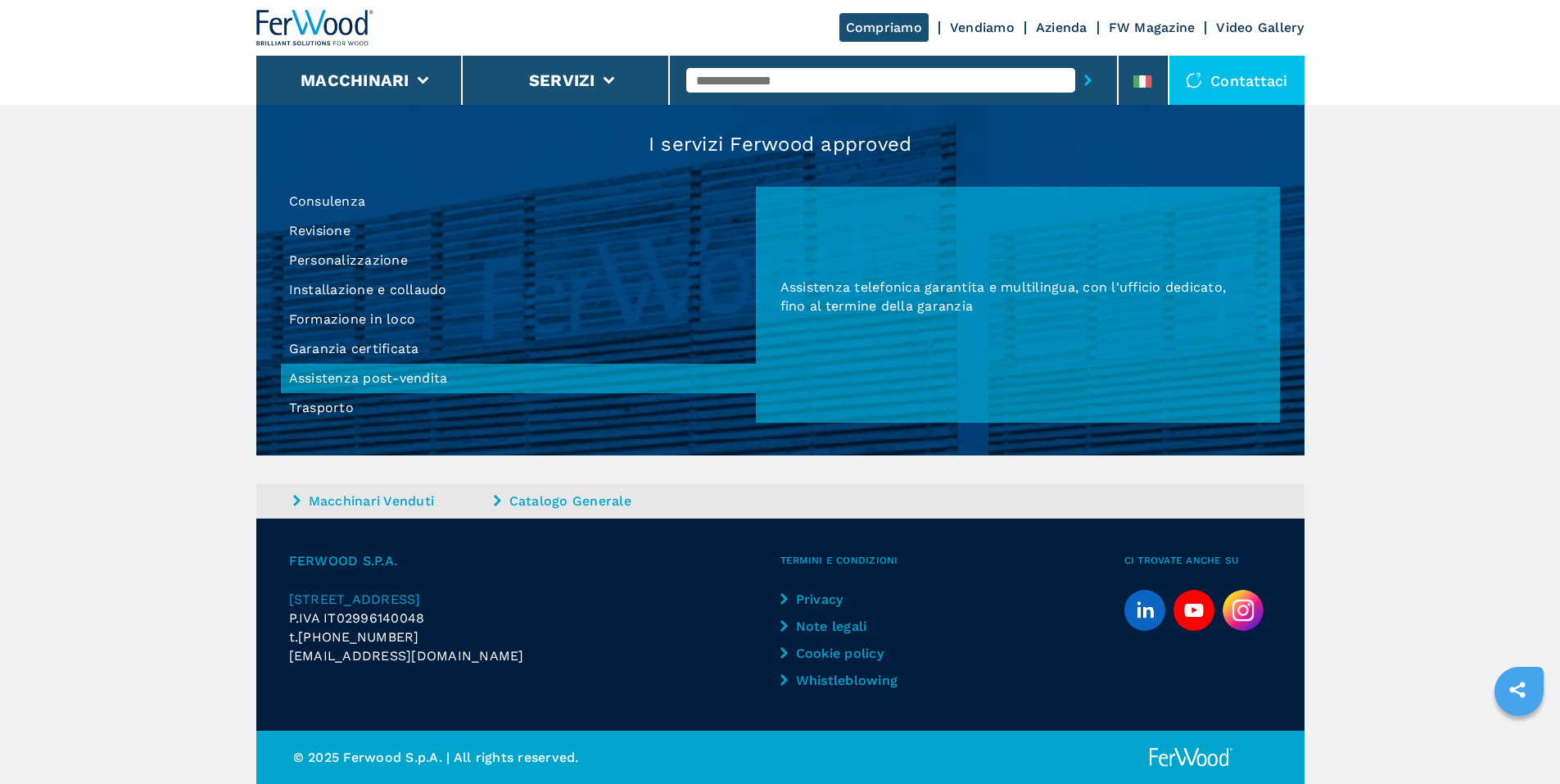
click at [345, 402] on li "Trasporto" at bounding box center [518, 407] width 475 height 29
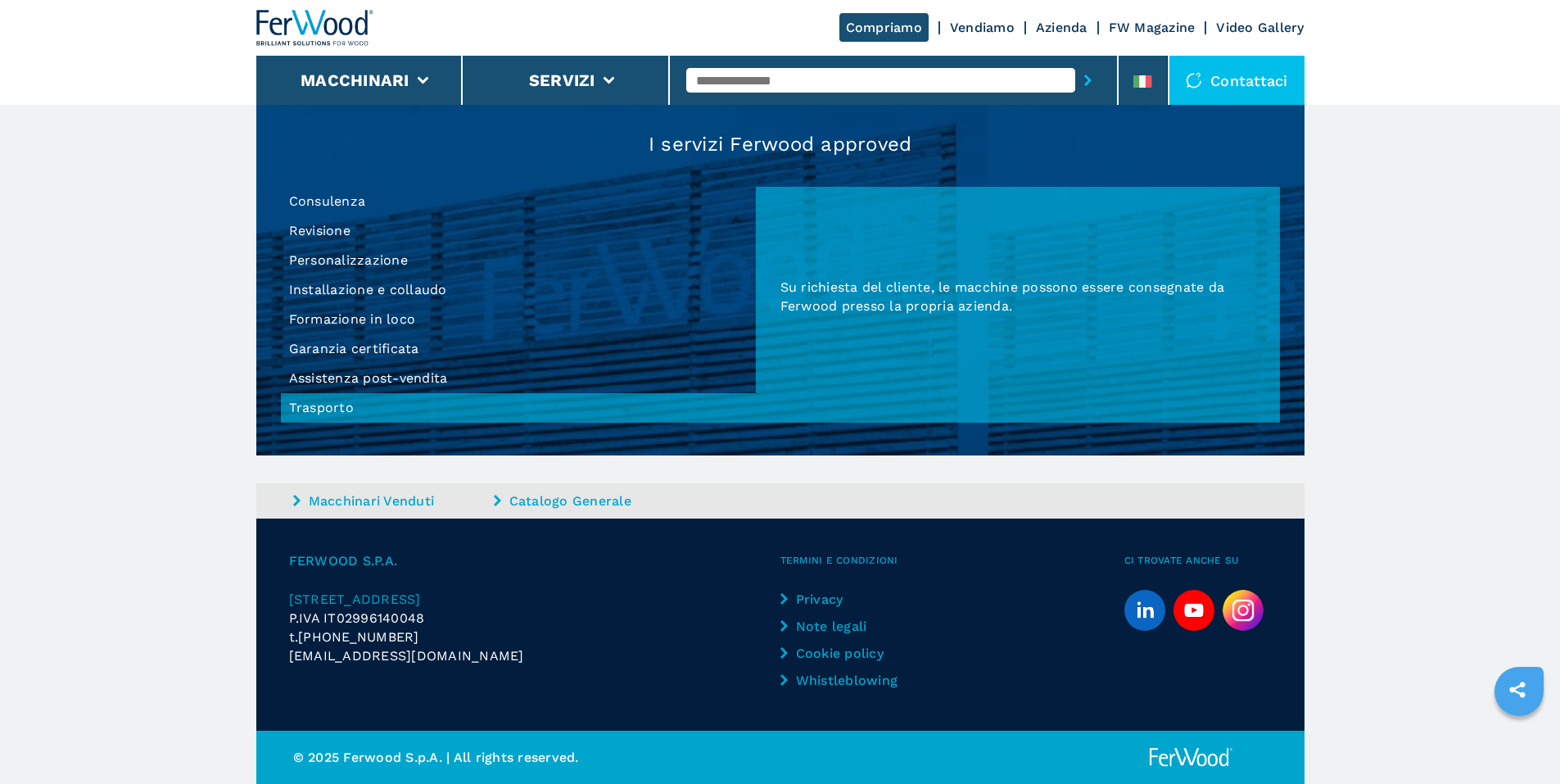
click at [319, 210] on li "Consulenza" at bounding box center [518, 201] width 475 height 29
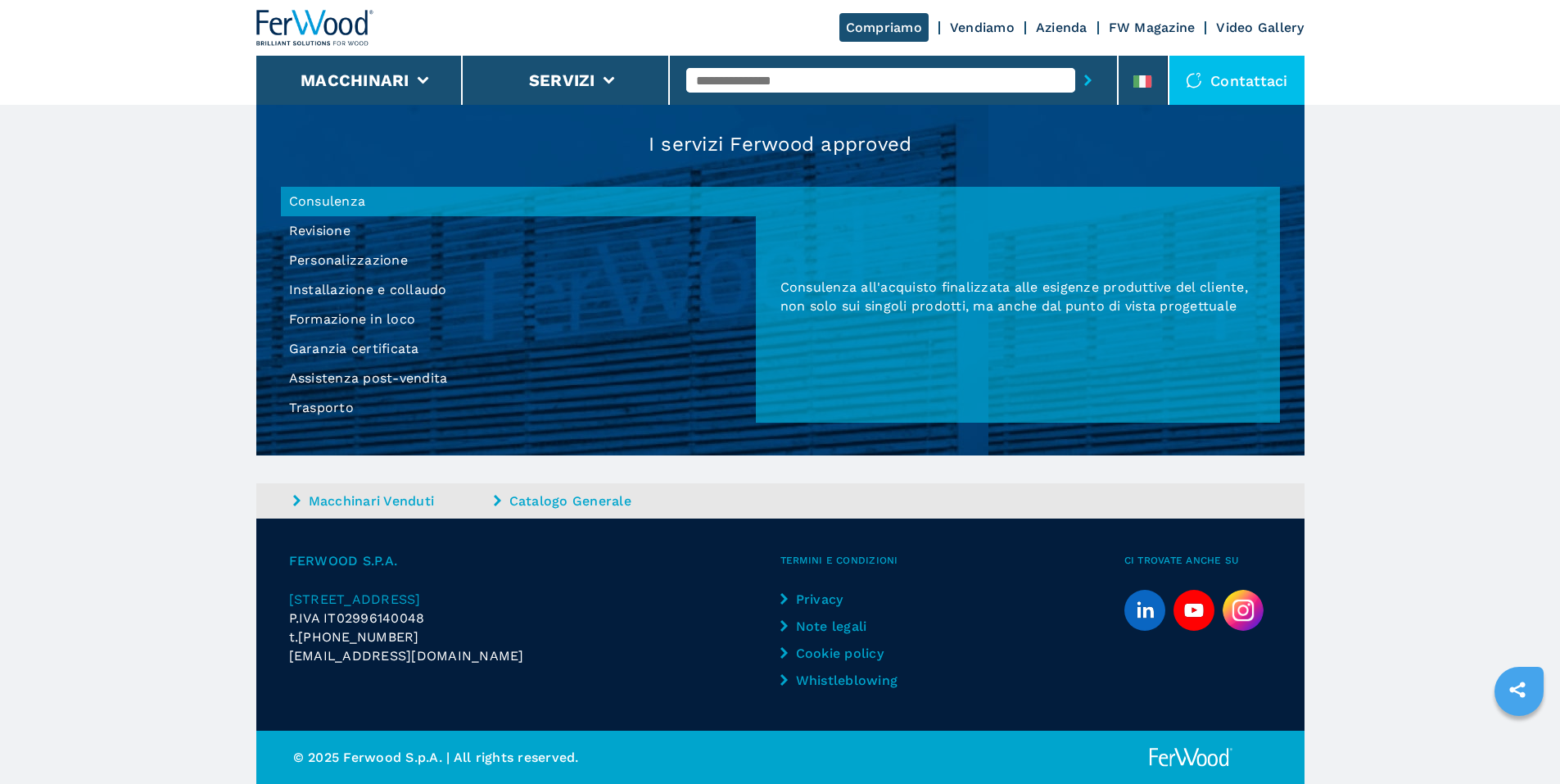
click at [320, 247] on li "Personalizzazione" at bounding box center [518, 260] width 475 height 29
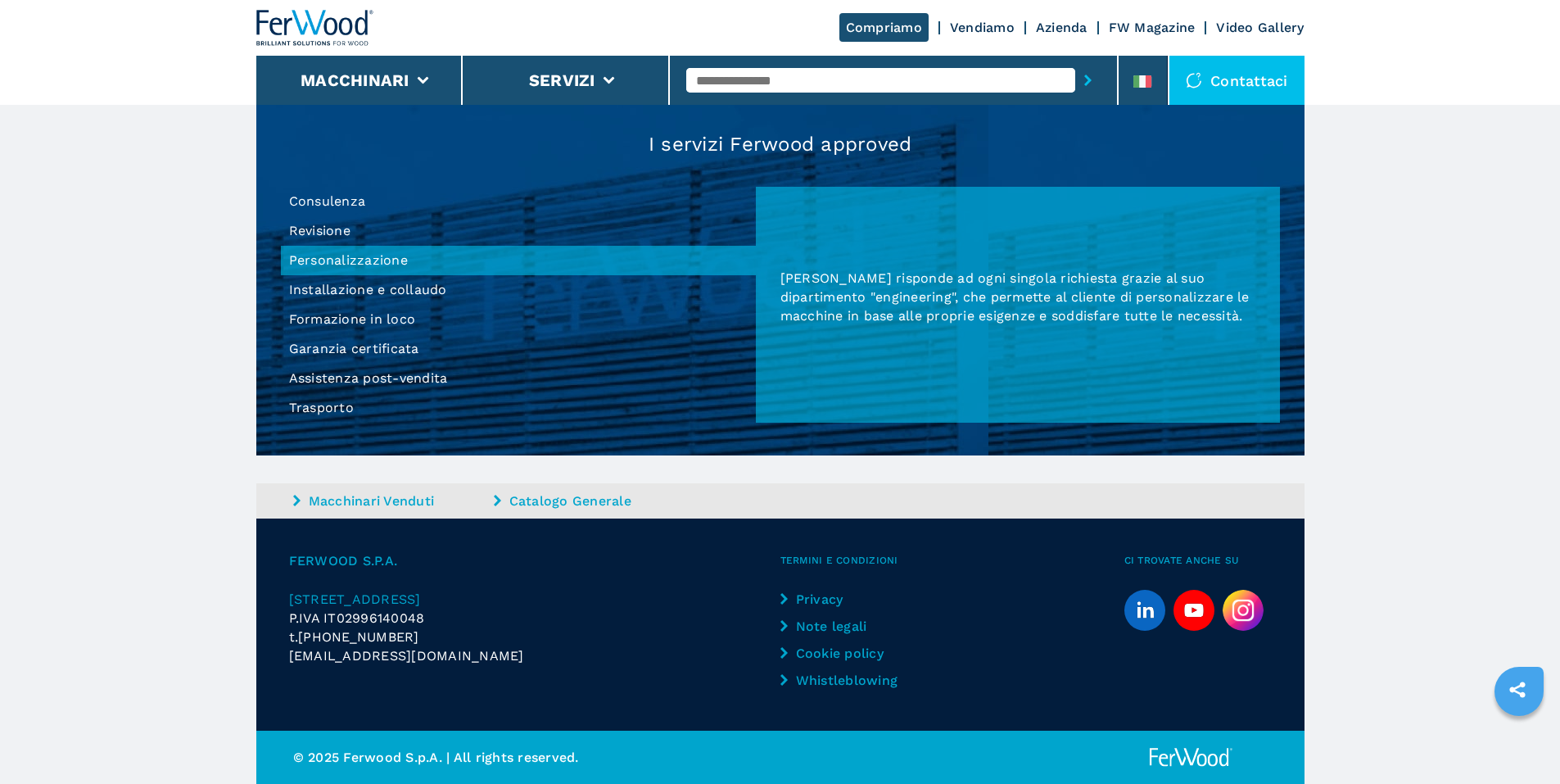
click at [328, 229] on li "Revisione" at bounding box center [518, 230] width 475 height 29
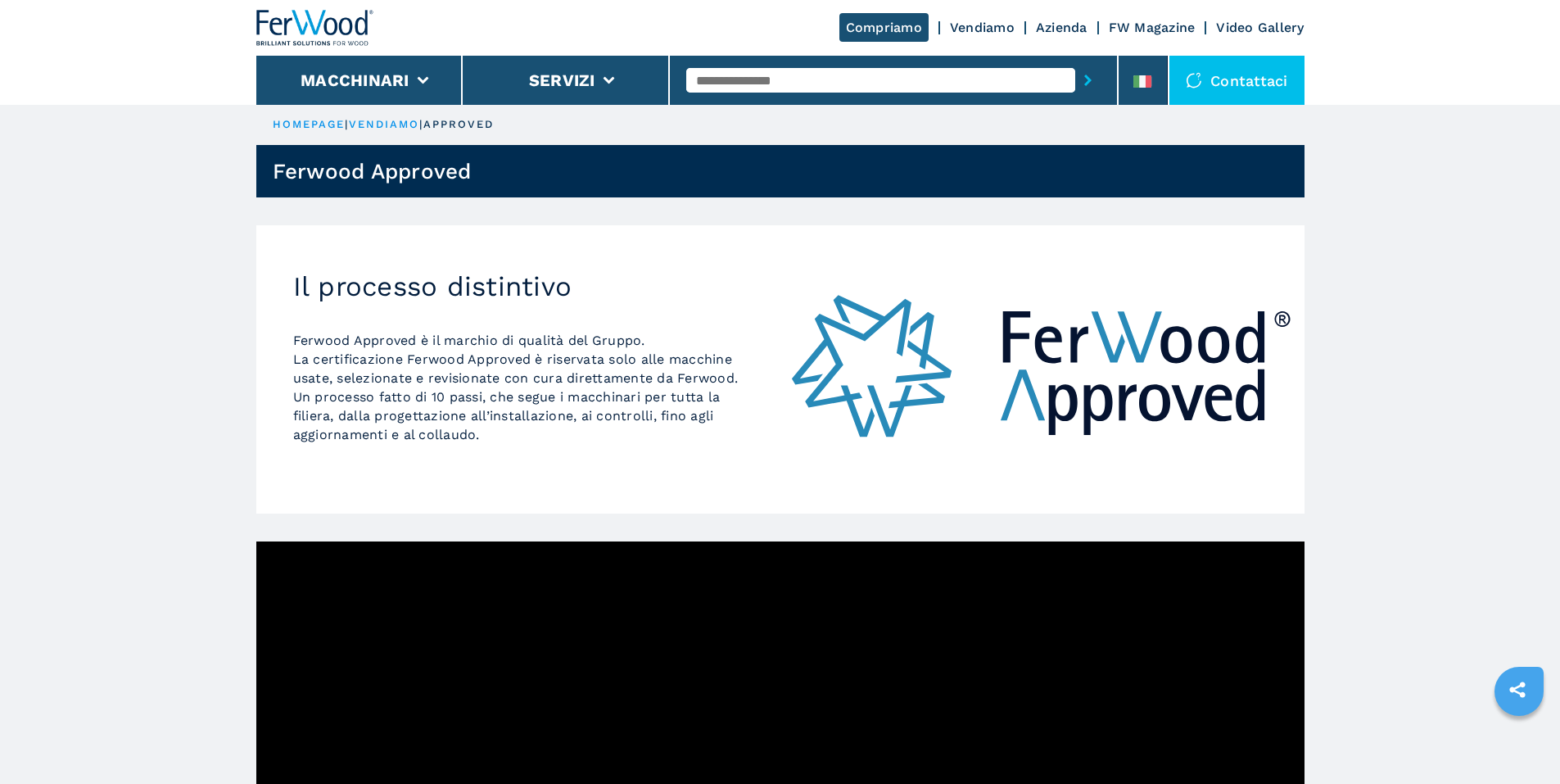
scroll to position [0, 0]
click at [1008, 26] on link "Vendiamo" at bounding box center [982, 27] width 65 height 16
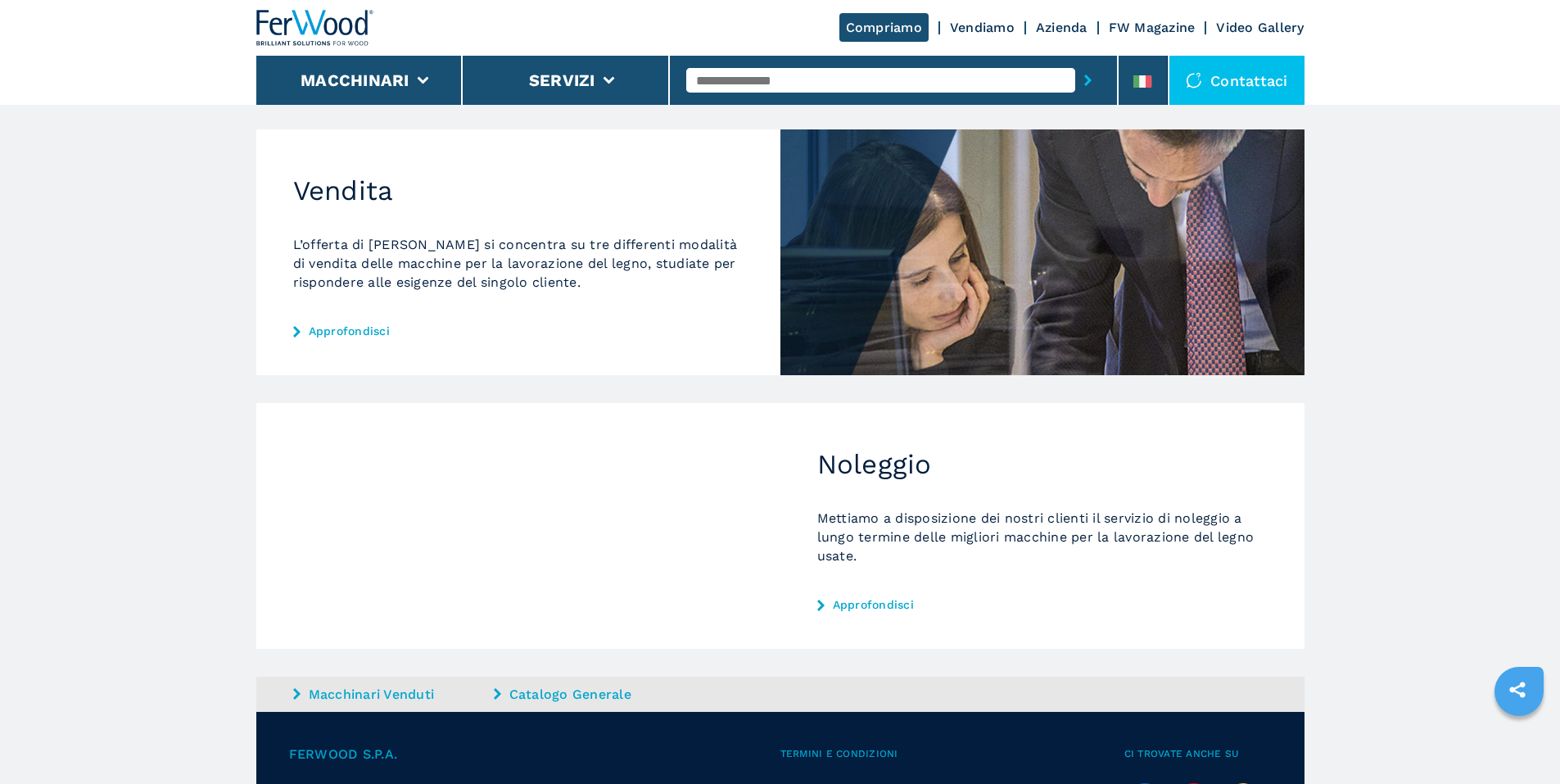
scroll to position [137, 0]
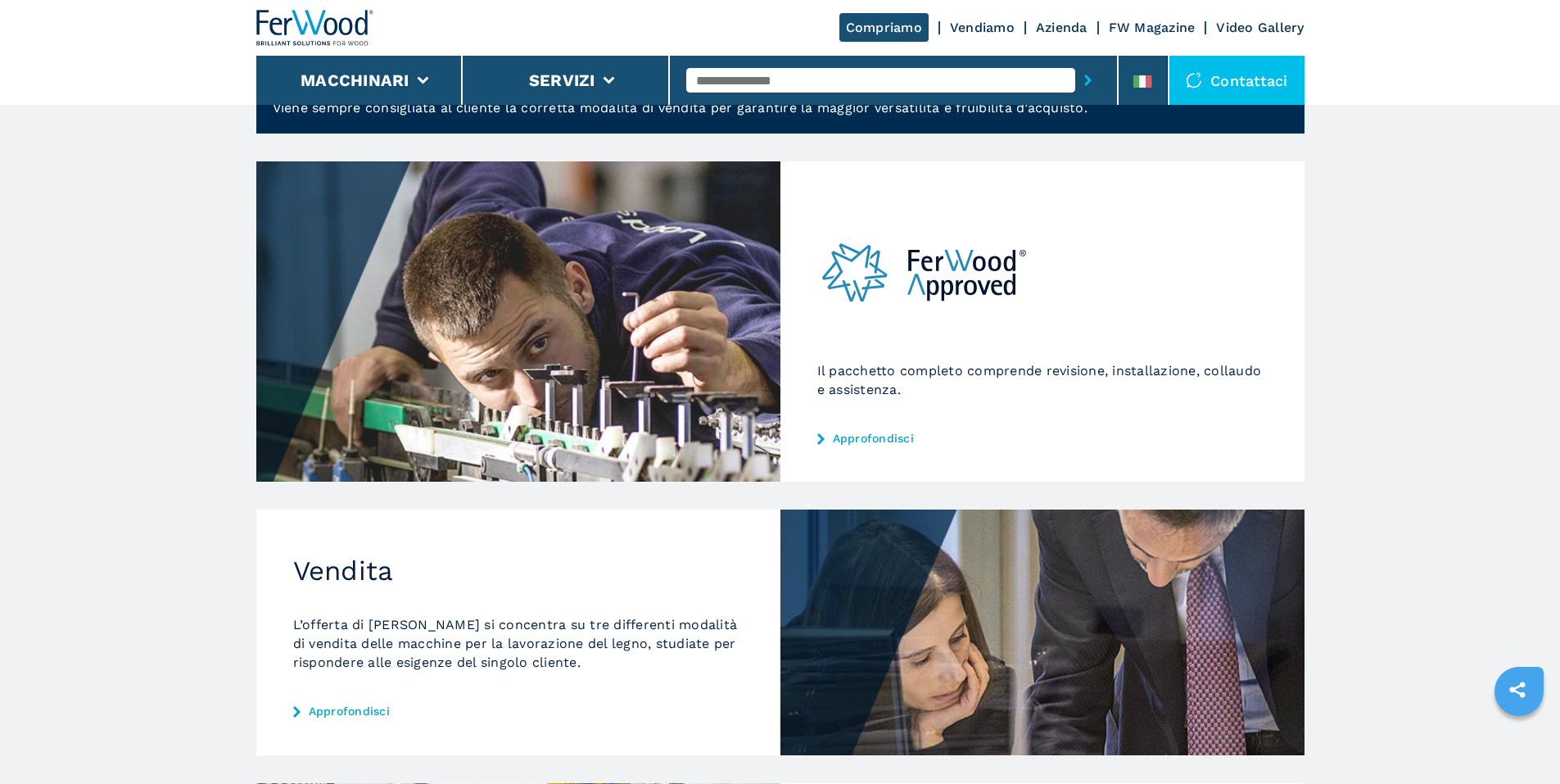
click at [890, 436] on link "Approfondisci" at bounding box center [1043, 438] width 451 height 13
click at [866, 437] on link "Approfondisci" at bounding box center [1043, 438] width 451 height 13
click at [836, 434] on link "Approfondisci" at bounding box center [1043, 438] width 451 height 13
click at [835, 429] on div "Il pacchetto completo comprende revisione, installazione, collaudo e assistenza…" at bounding box center [1043, 322] width 524 height 320
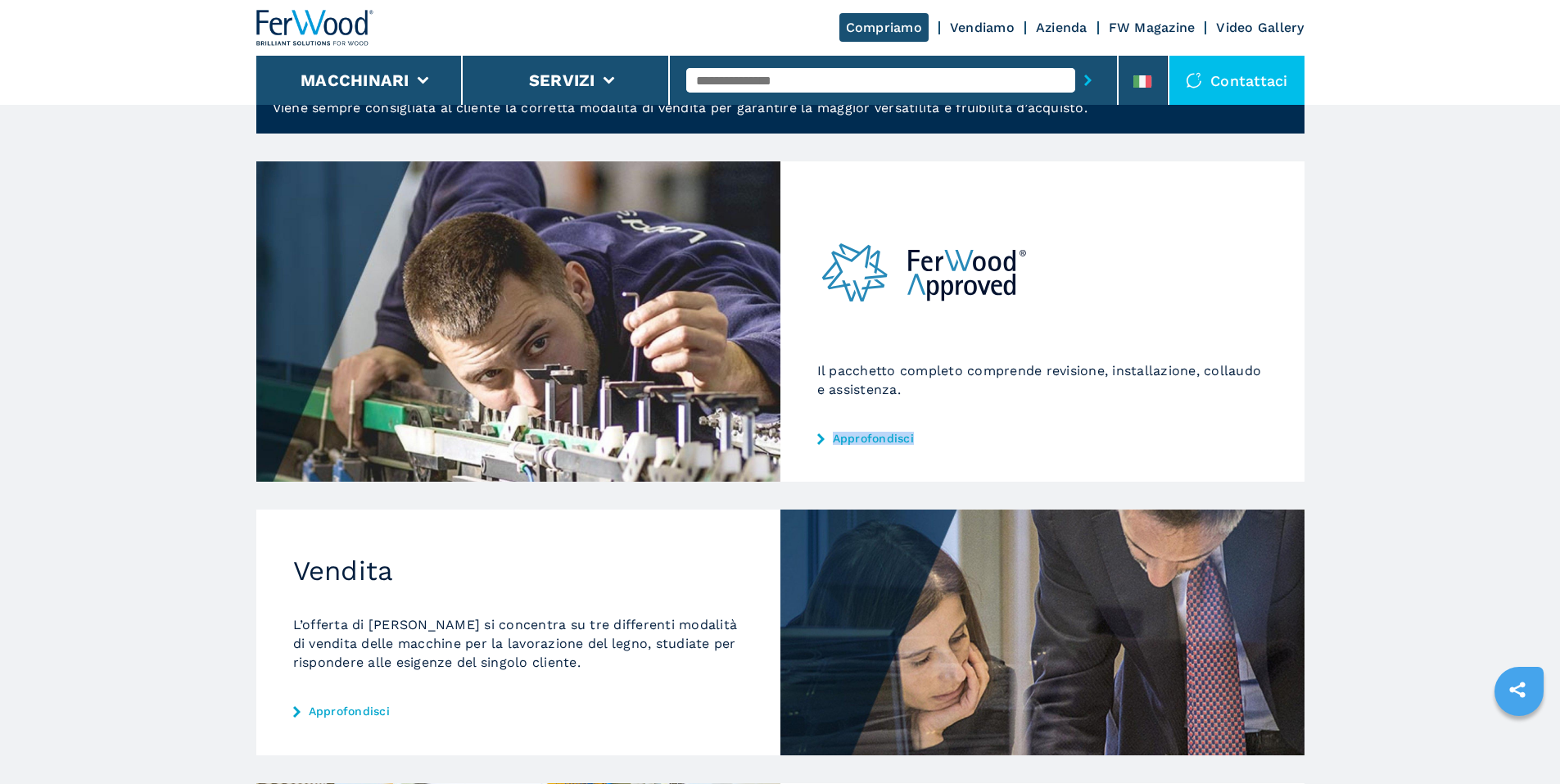
click at [835, 429] on div "Il pacchetto completo comprende revisione, installazione, collaudo e assistenza…" at bounding box center [1043, 322] width 524 height 320
click at [901, 293] on img at bounding box center [925, 273] width 214 height 126
click at [866, 451] on div "Il pacchetto completo comprende revisione, installazione, collaudo e assistenza…" at bounding box center [1043, 322] width 524 height 320
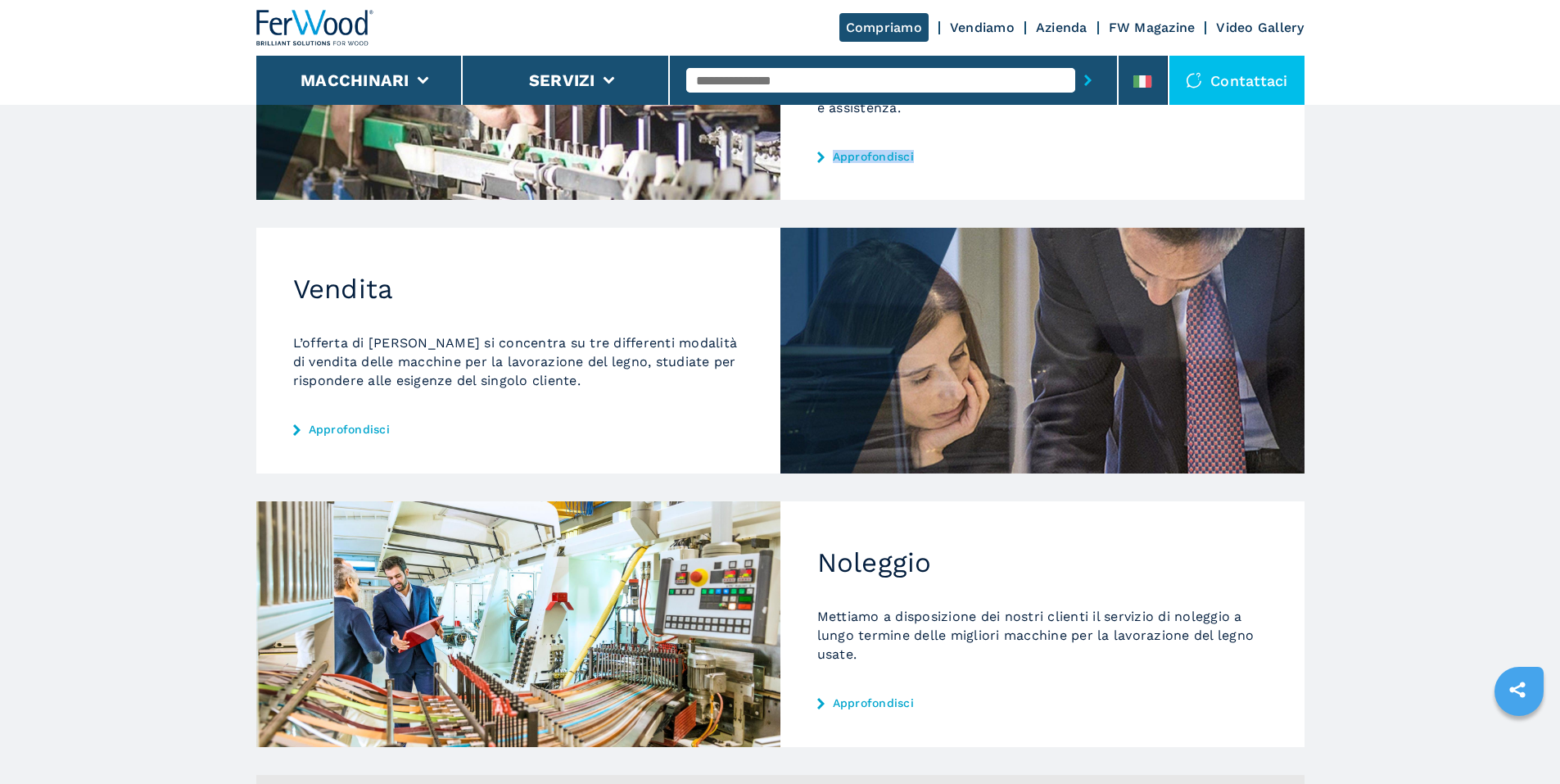
scroll to position [465, 0]
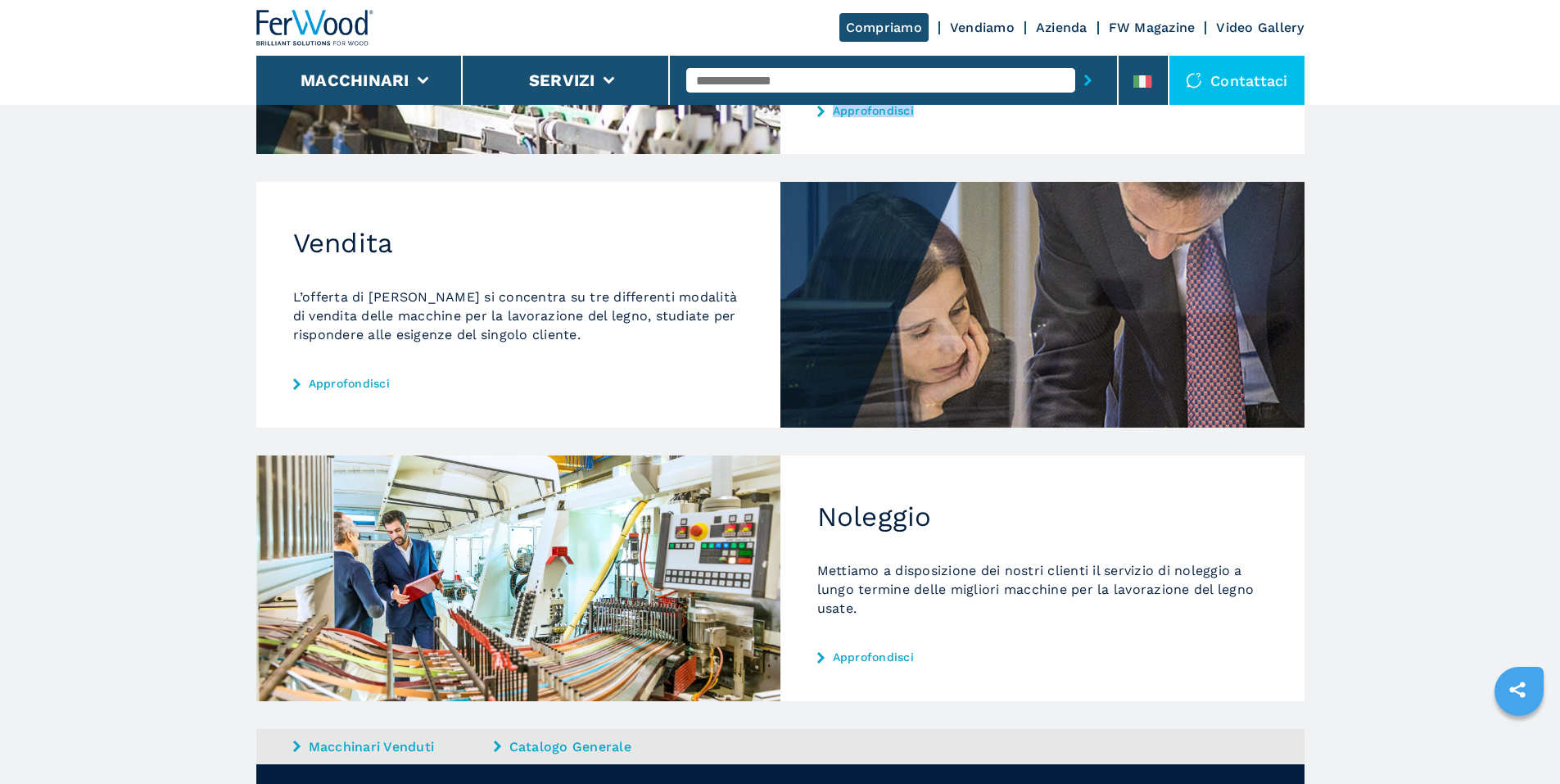
click at [297, 389] on icon at bounding box center [297, 384] width 8 height 12
click at [331, 387] on link "Approfondisci" at bounding box center [519, 384] width 451 height 13
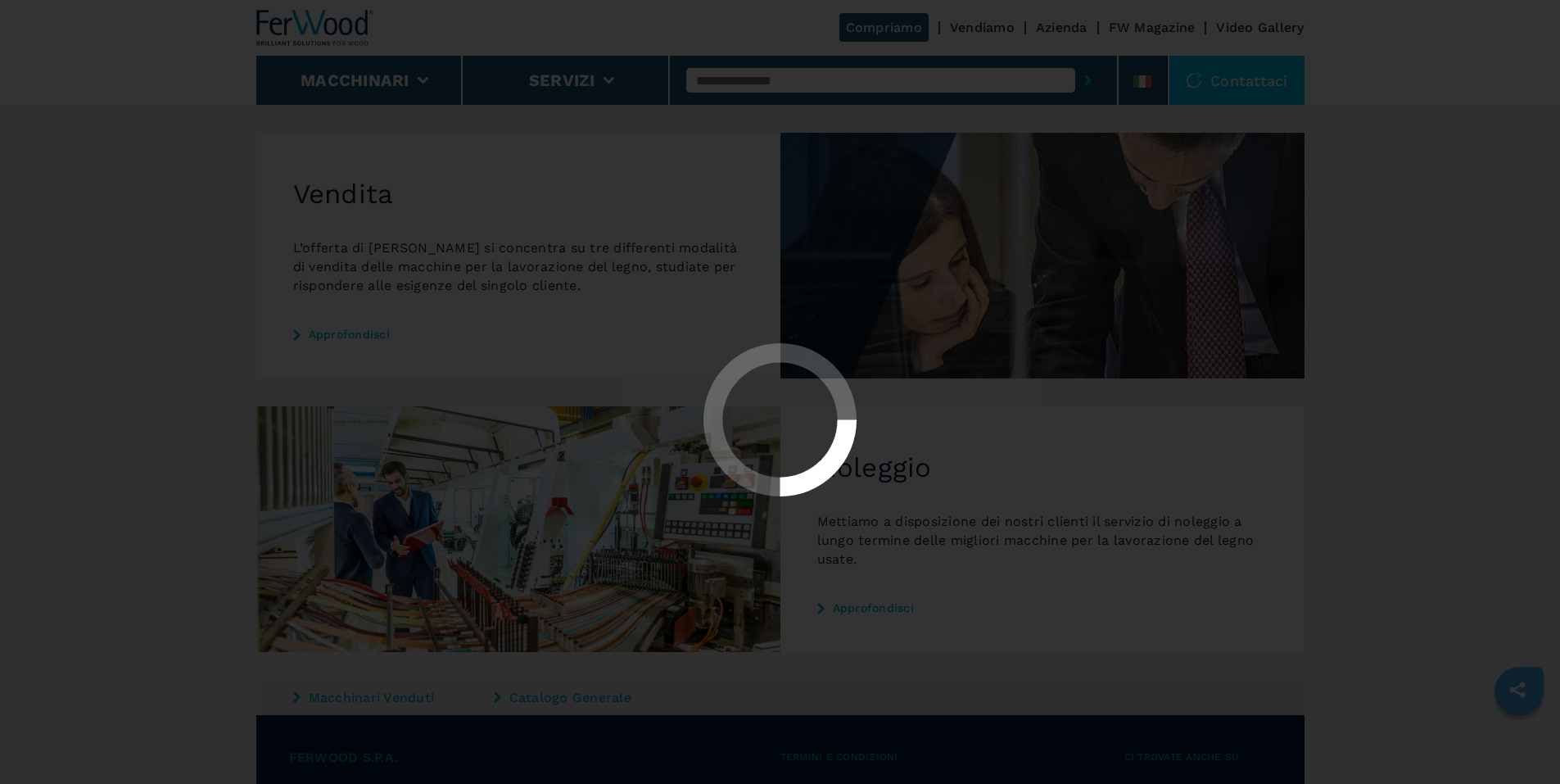
scroll to position [137, 0]
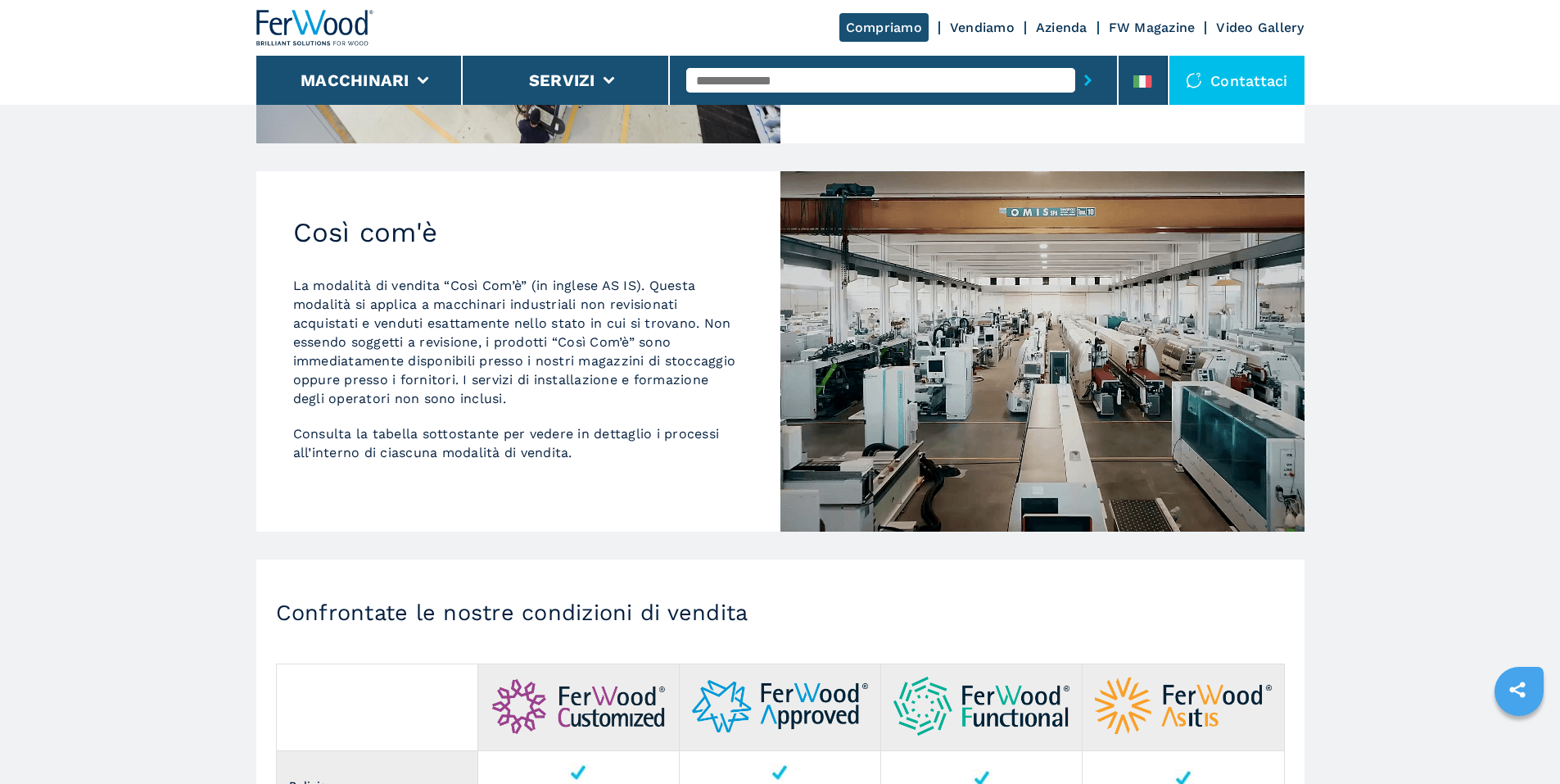
scroll to position [1312, 0]
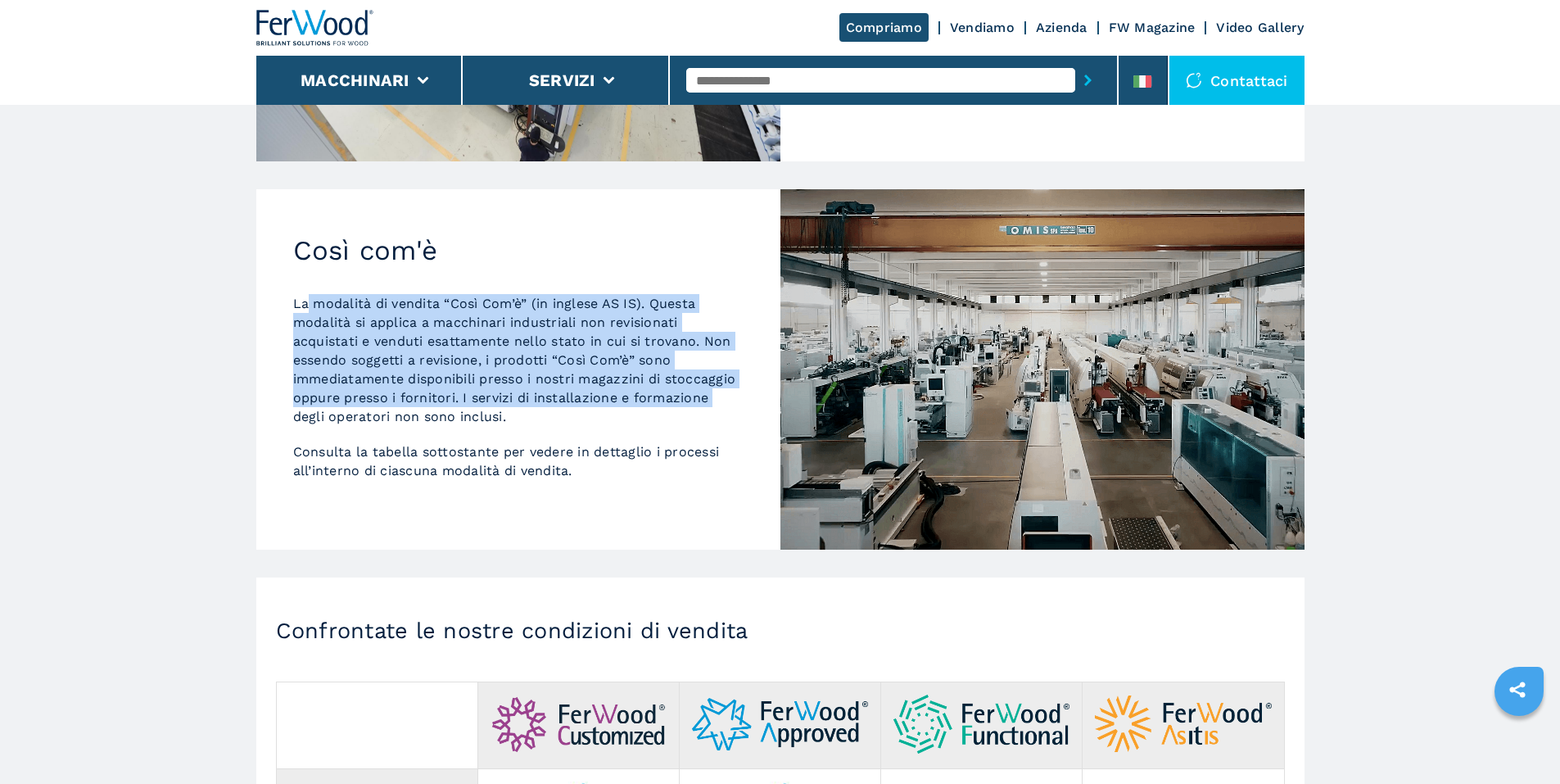
drag, startPoint x: 309, startPoint y: 299, endPoint x: 104, endPoint y: 413, distance: 234.6
click at [104, 413] on main "HOMEPAGE | vendiamo | vendita Usato, controllato, ricondizionato o progettato s…" at bounding box center [780, 309] width 1560 height 3242
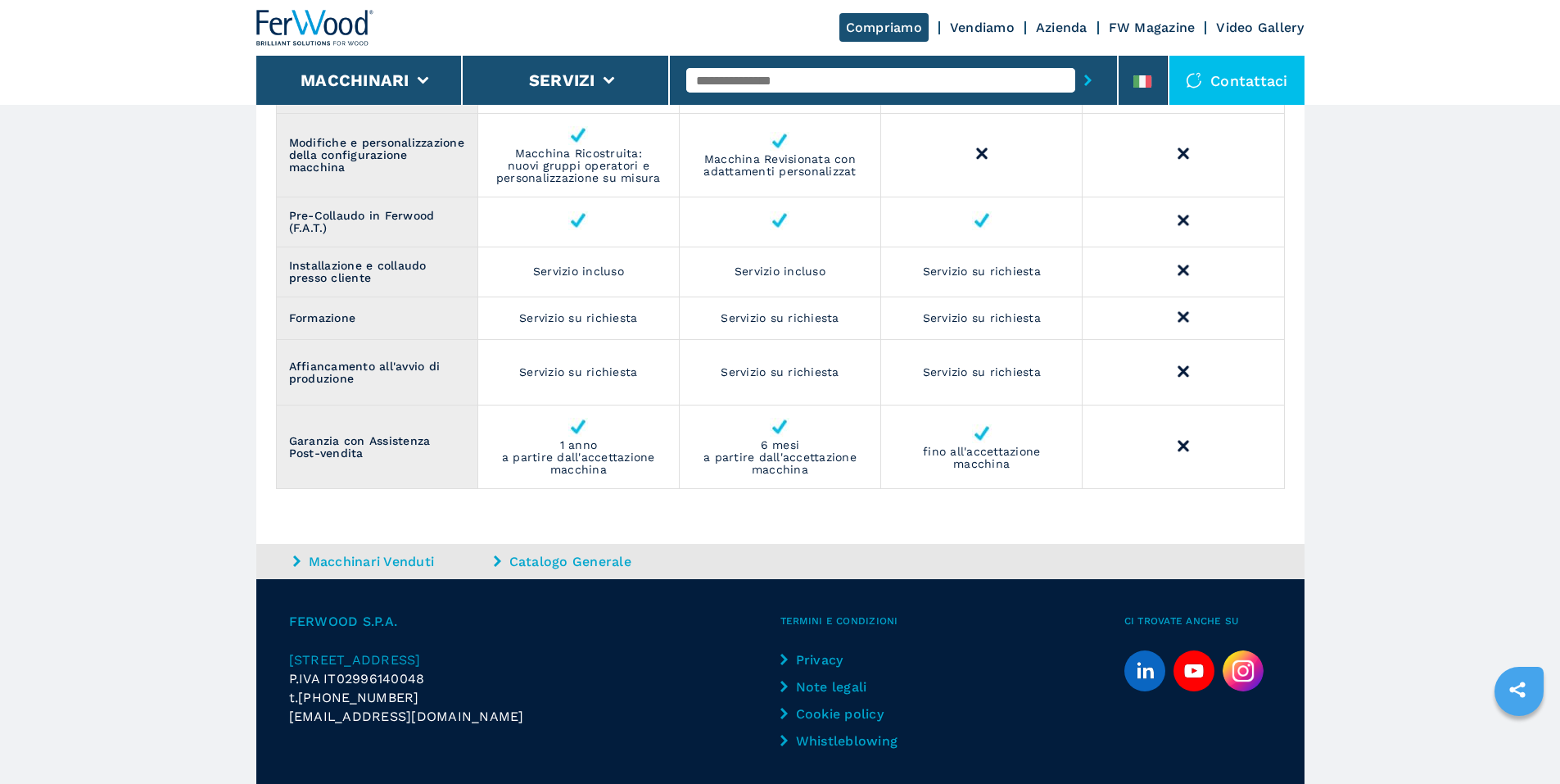
scroll to position [2458, 0]
